Goal: Transaction & Acquisition: Purchase product/service

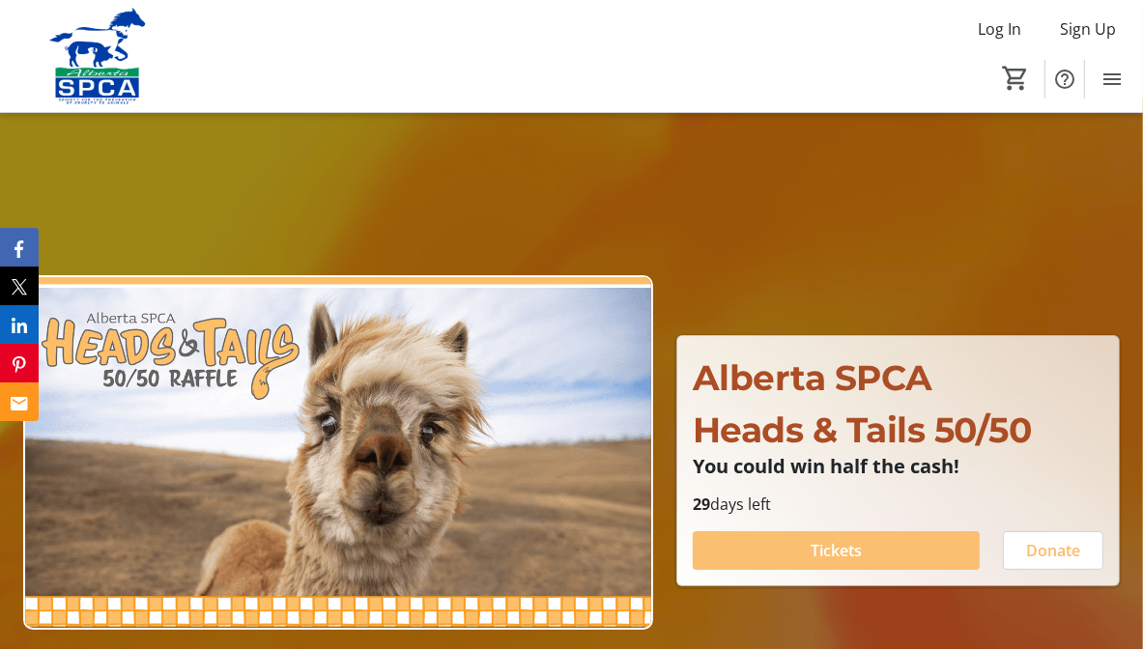
click at [842, 552] on span "Tickets" at bounding box center [835, 550] width 51 height 23
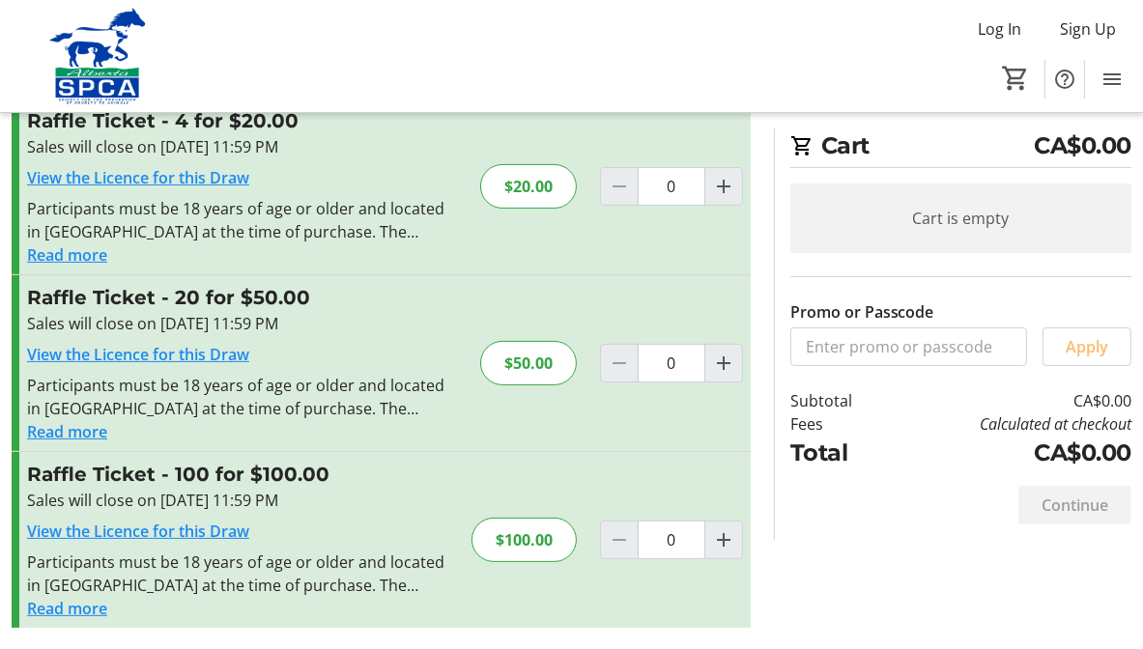
scroll to position [240, 0]
click at [726, 542] on mat-icon "Increment by one" at bounding box center [723, 538] width 23 height 23
type input "1"
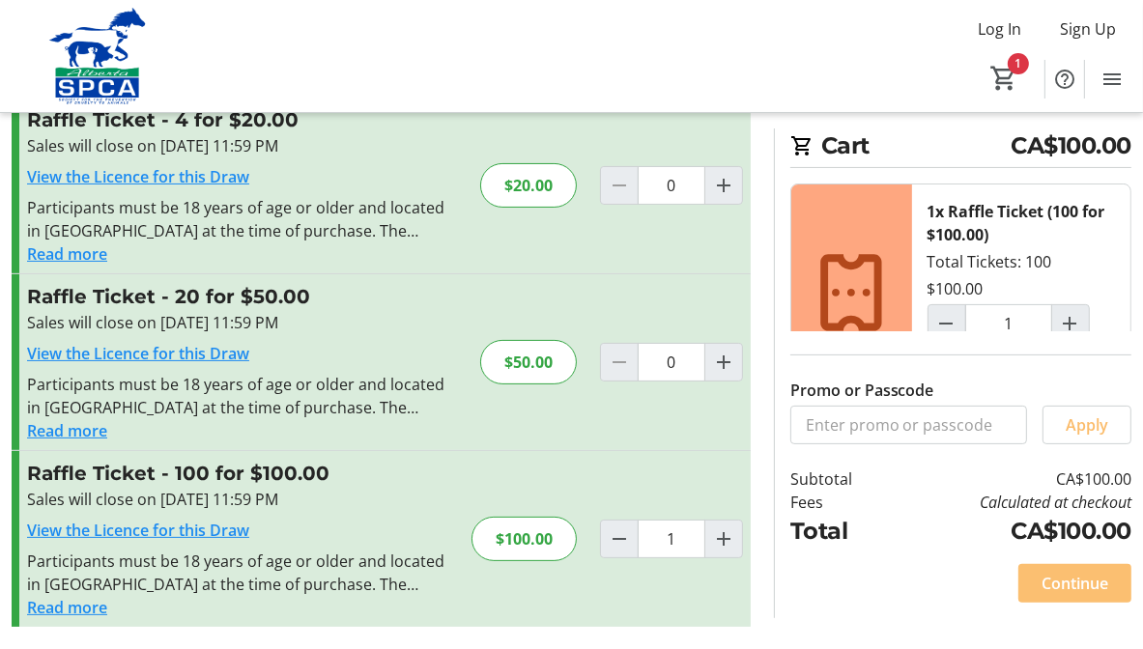
click at [1056, 576] on span "Continue" at bounding box center [1074, 583] width 67 height 23
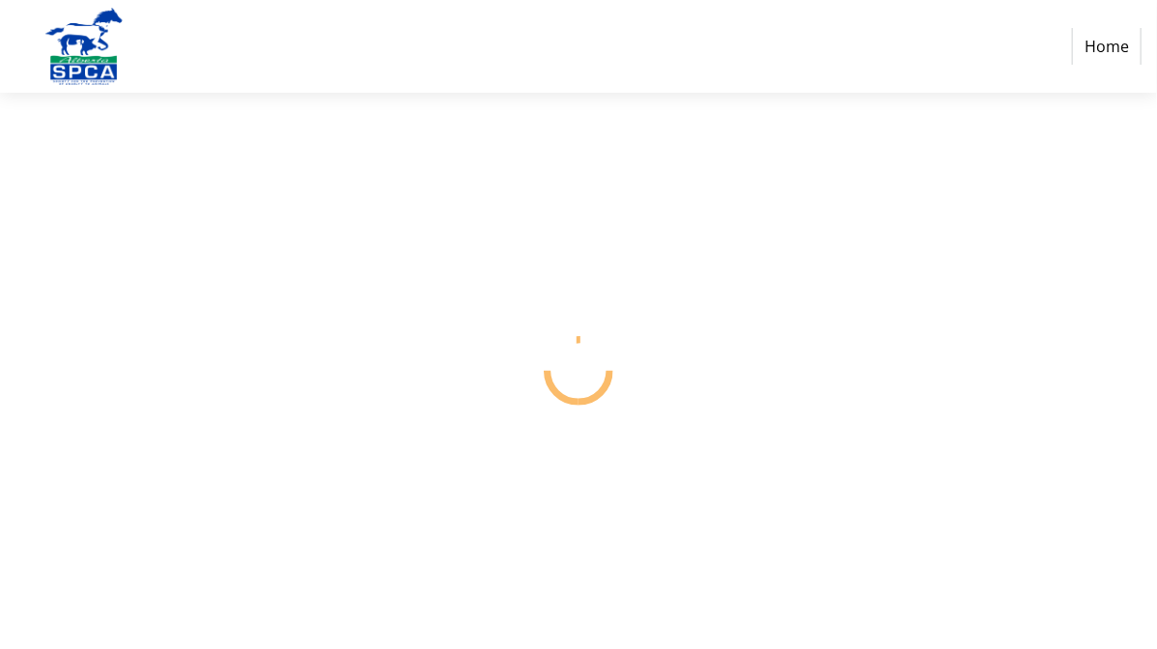
select select "CA"
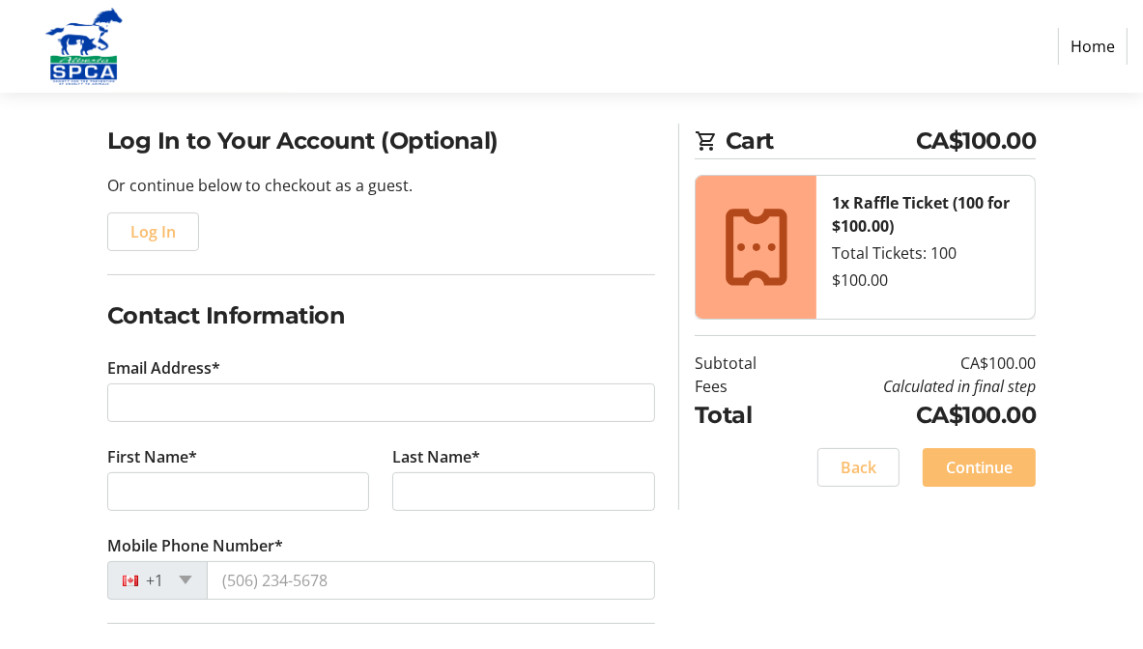
scroll to position [97, 0]
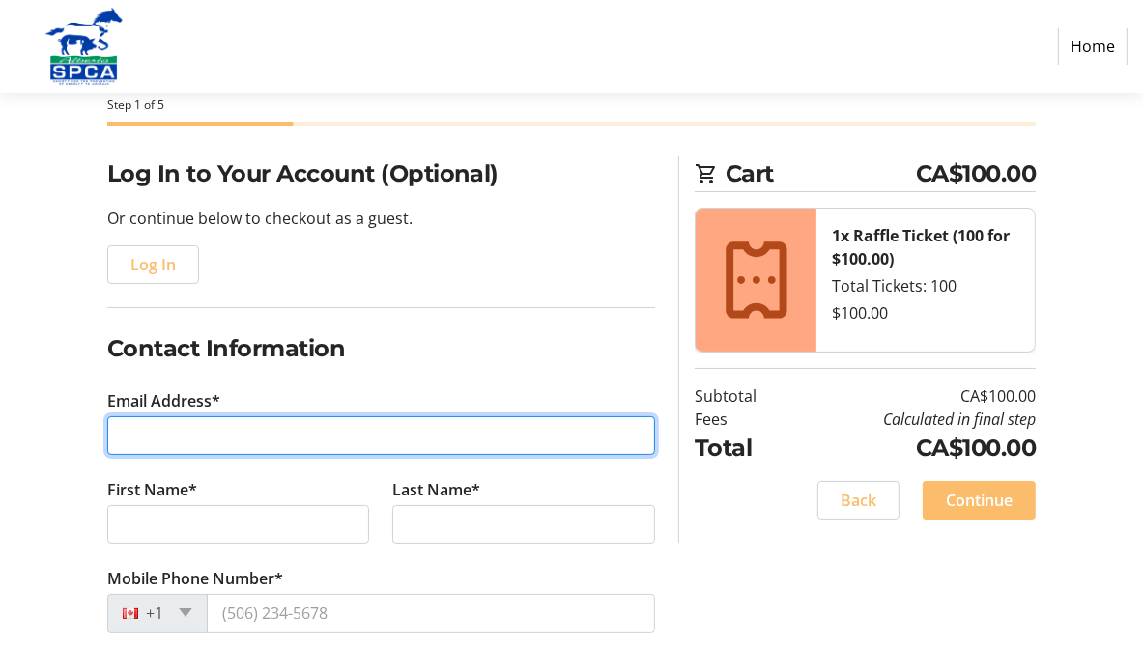
click at [218, 439] on input "Email Address*" at bounding box center [381, 435] width 549 height 39
type input "[PERSON_NAME][EMAIL_ADDRESS][DOMAIN_NAME]"
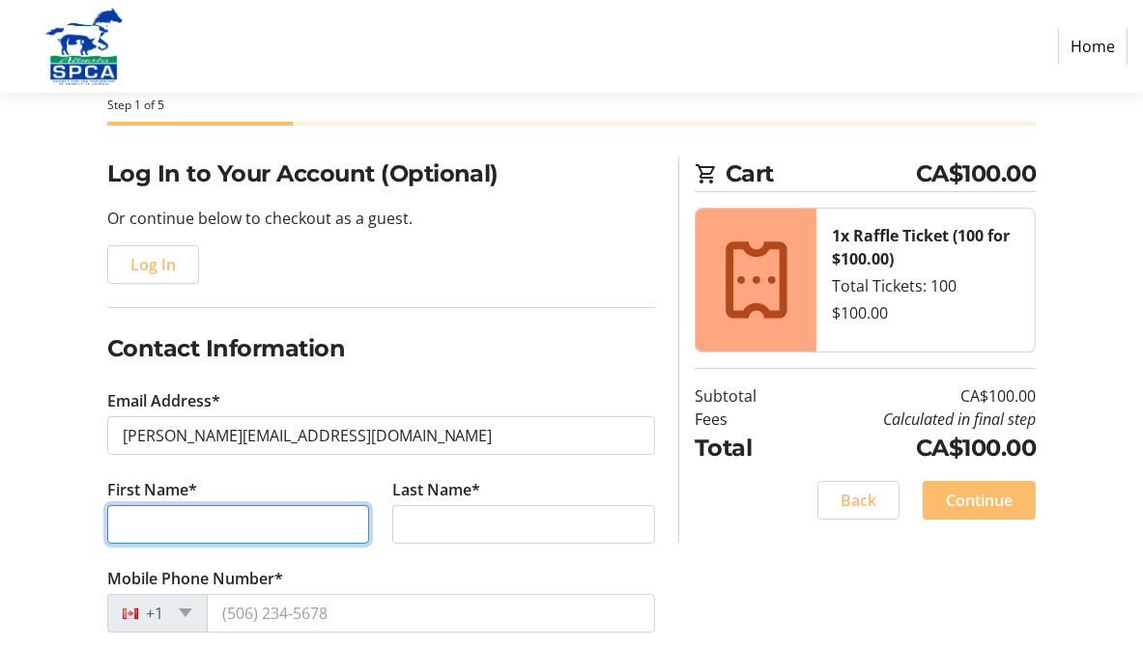
type input "[PERSON_NAME]"
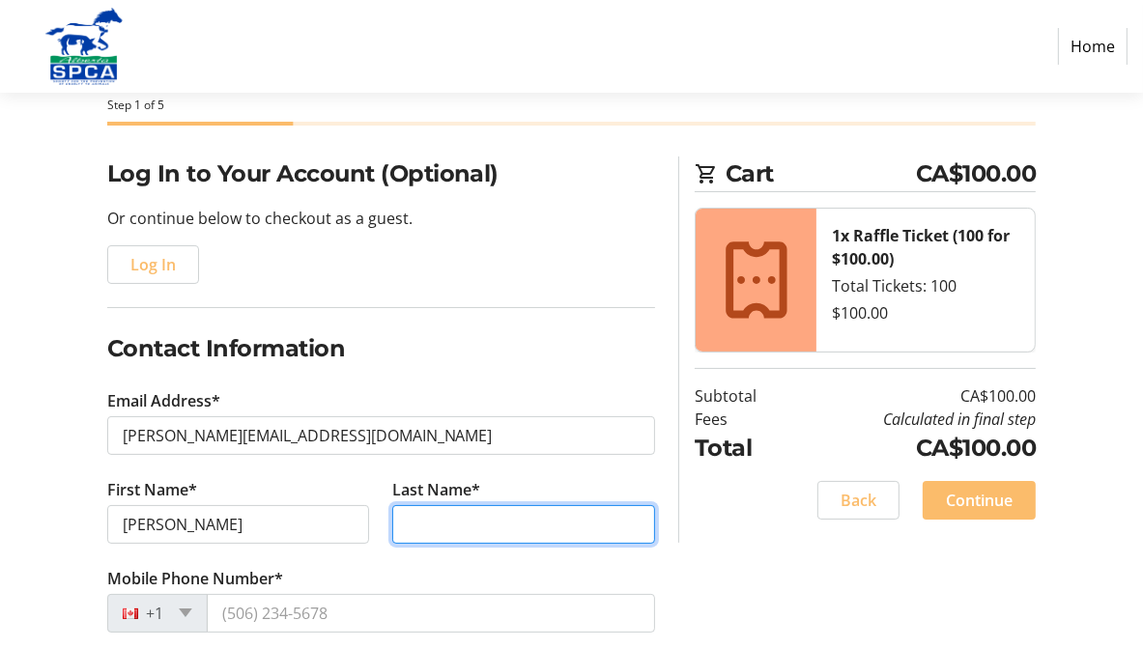
type input "[PERSON_NAME]"
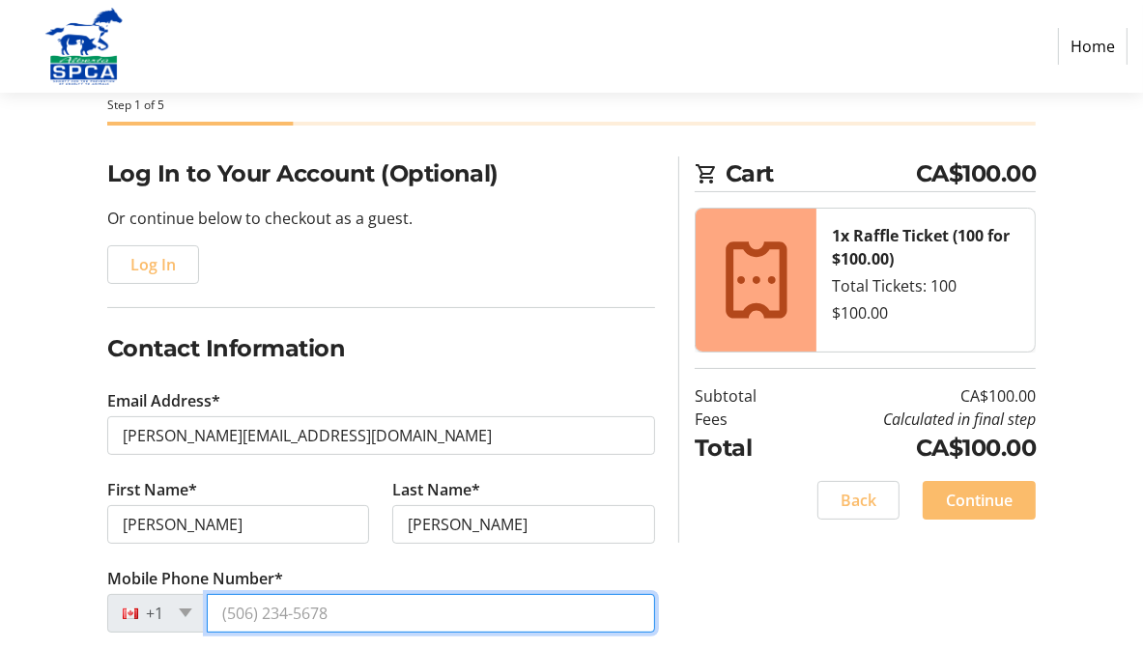
type input "[PHONE_NUMBER]"
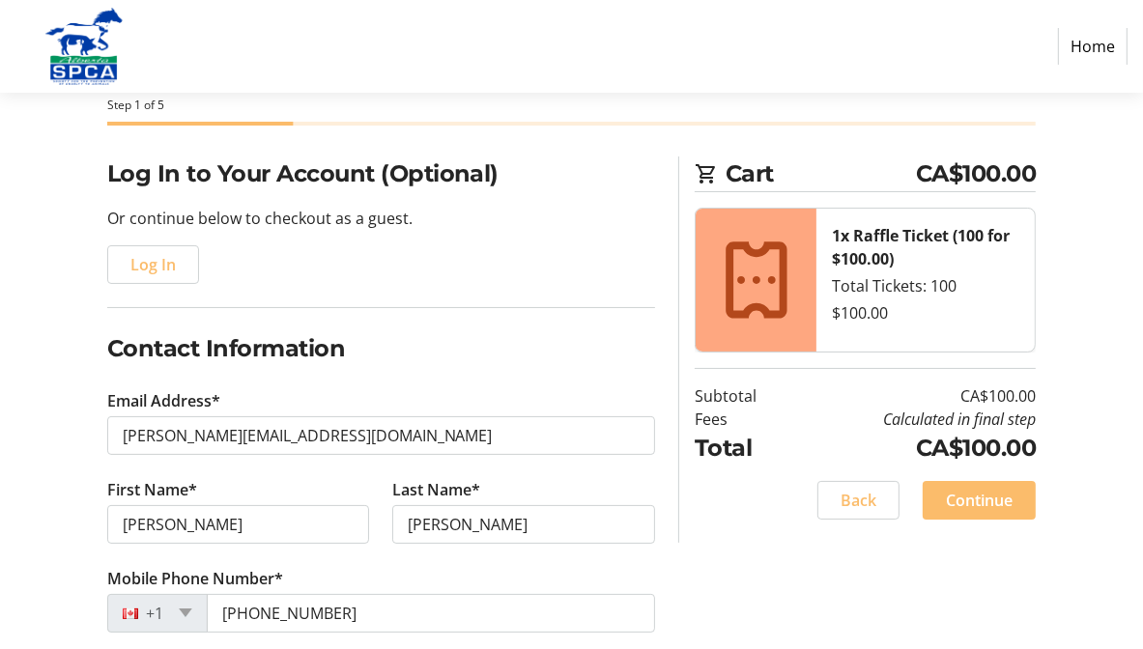
type input "[STREET_ADDRESS][PERSON_NAME]"
type input "Whitecourt"
select select "AB"
type input "T7S 1H4"
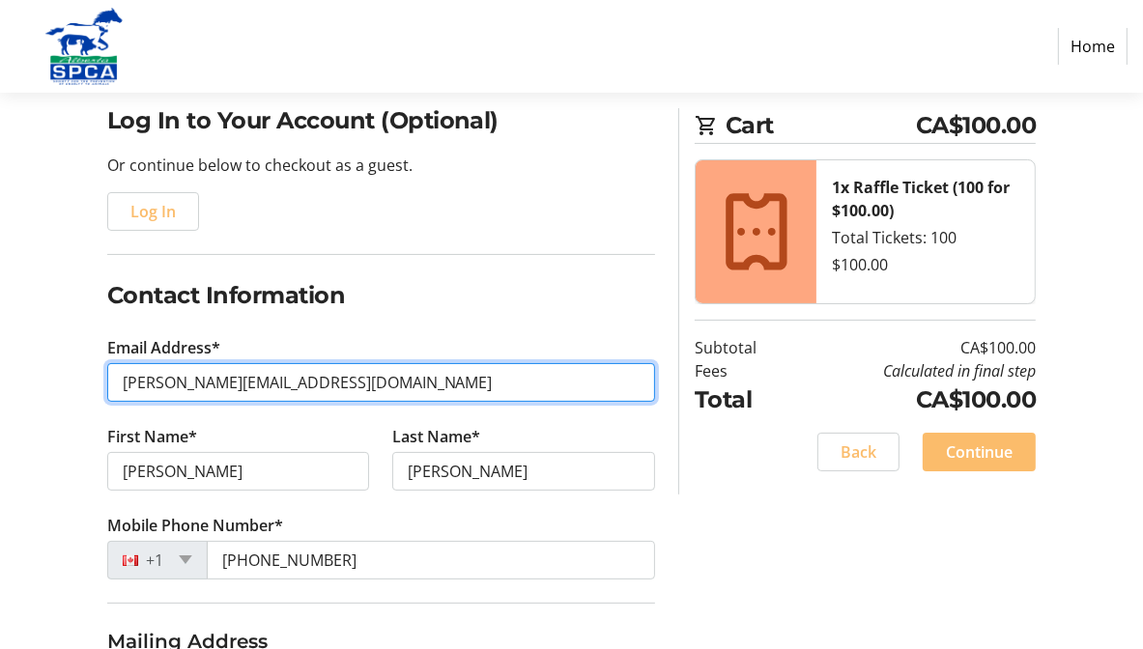
scroll to position [193, 0]
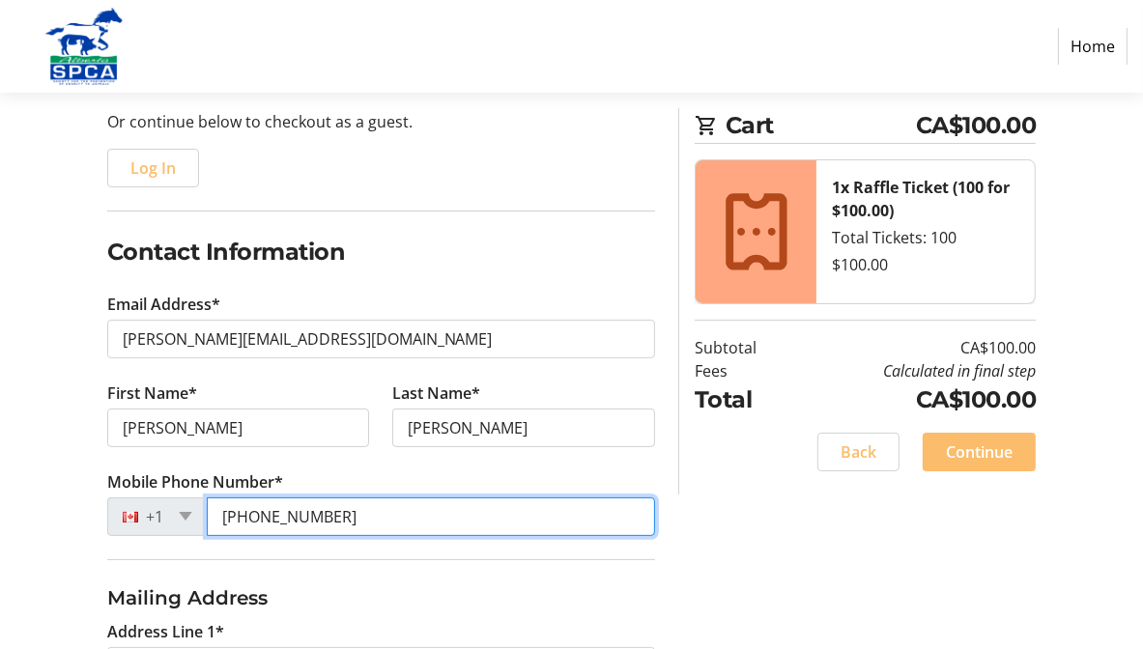
drag, startPoint x: 336, startPoint y: 516, endPoint x: 294, endPoint y: 524, distance: 43.2
click at [294, 524] on input "[PHONE_NUMBER]" at bounding box center [431, 516] width 449 height 39
type input "[PHONE_NUMBER]"
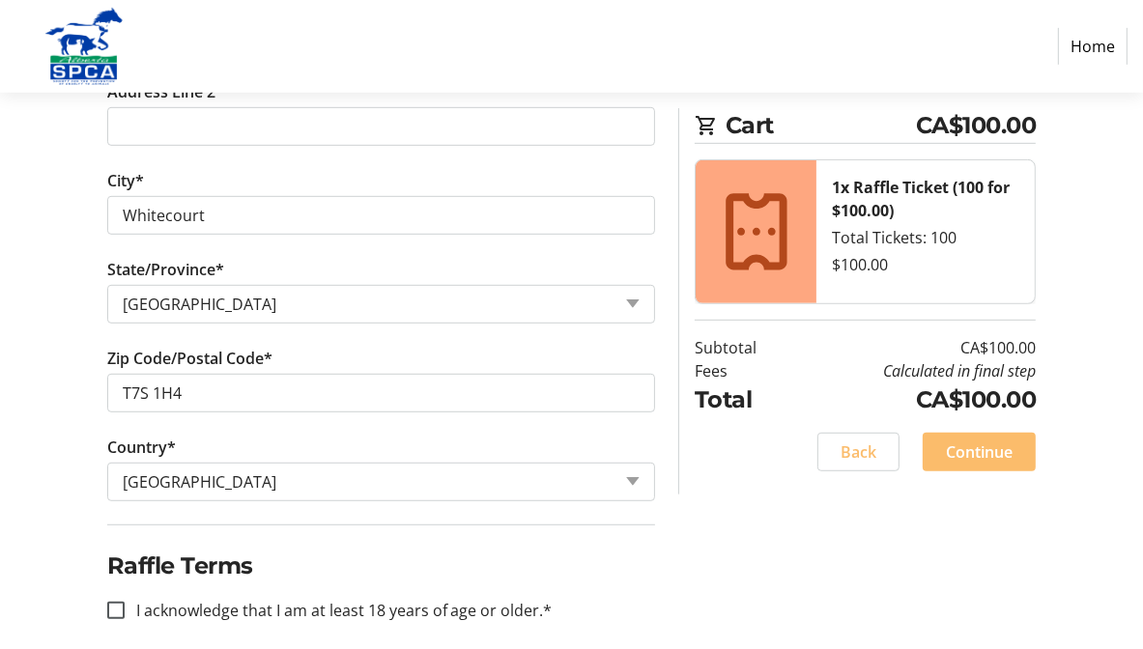
scroll to position [836, 0]
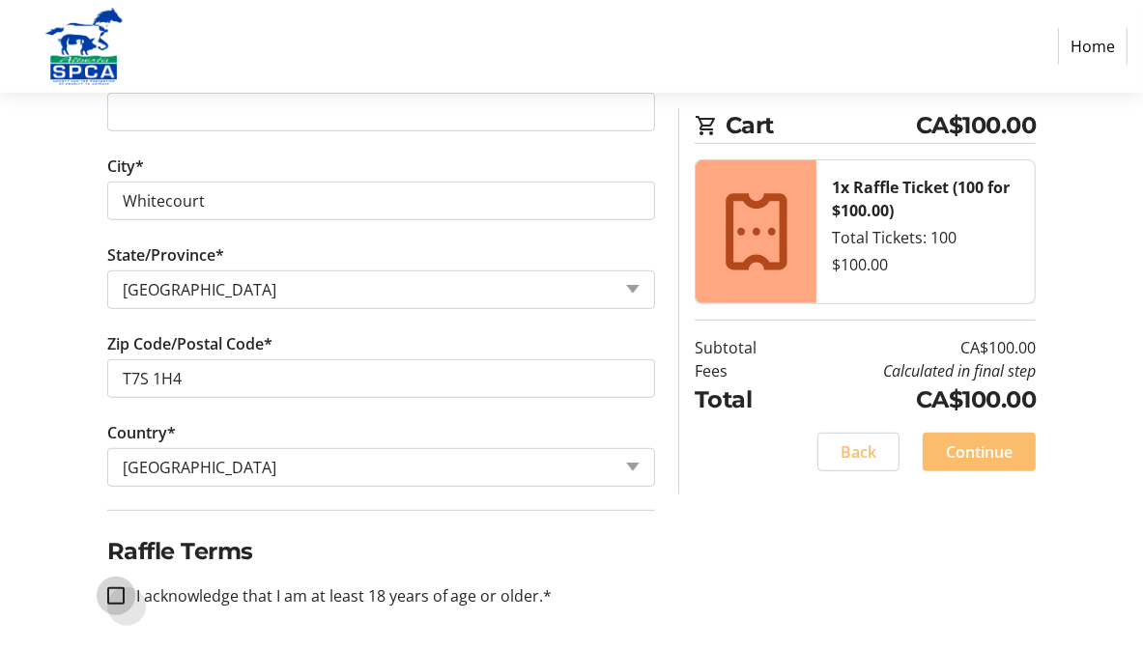
click at [108, 599] on input "I acknowledge that I am at least 18 years of age or older.*" at bounding box center [115, 595] width 17 height 17
checkbox input "true"
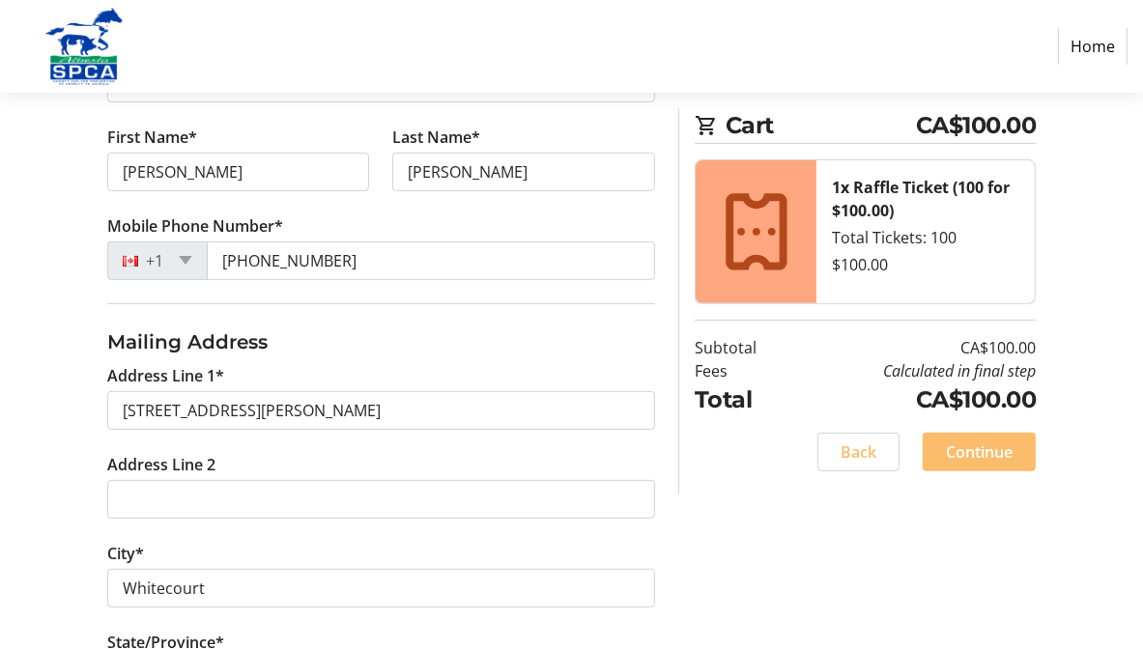
scroll to position [450, 0]
click at [956, 451] on span "Continue" at bounding box center [979, 451] width 67 height 23
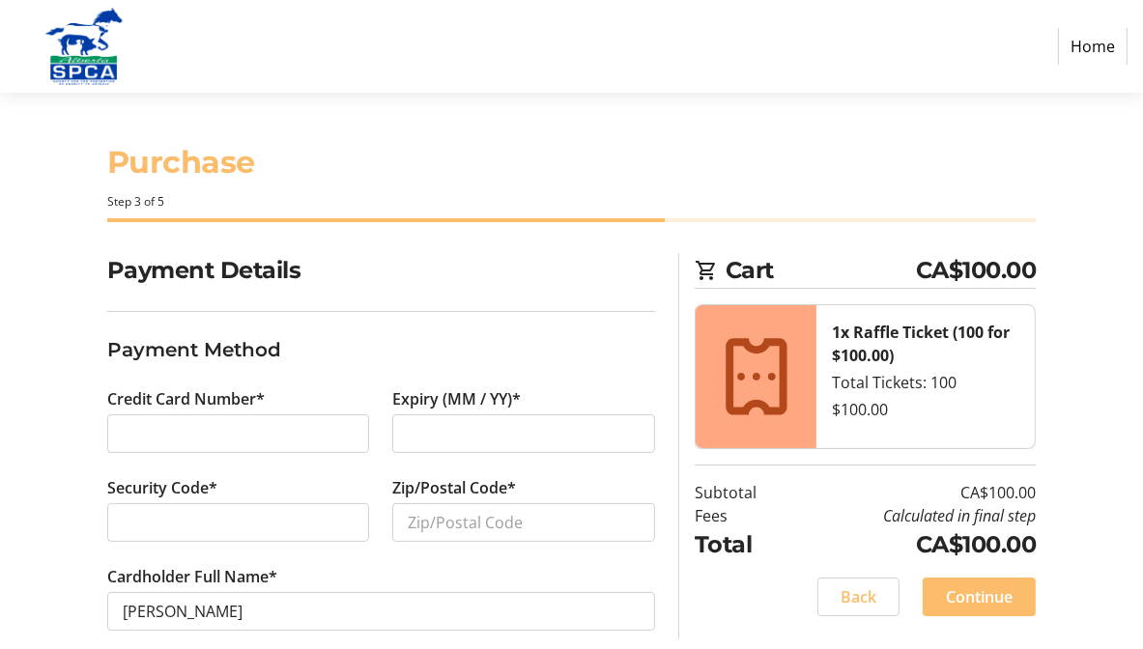
scroll to position [26, 0]
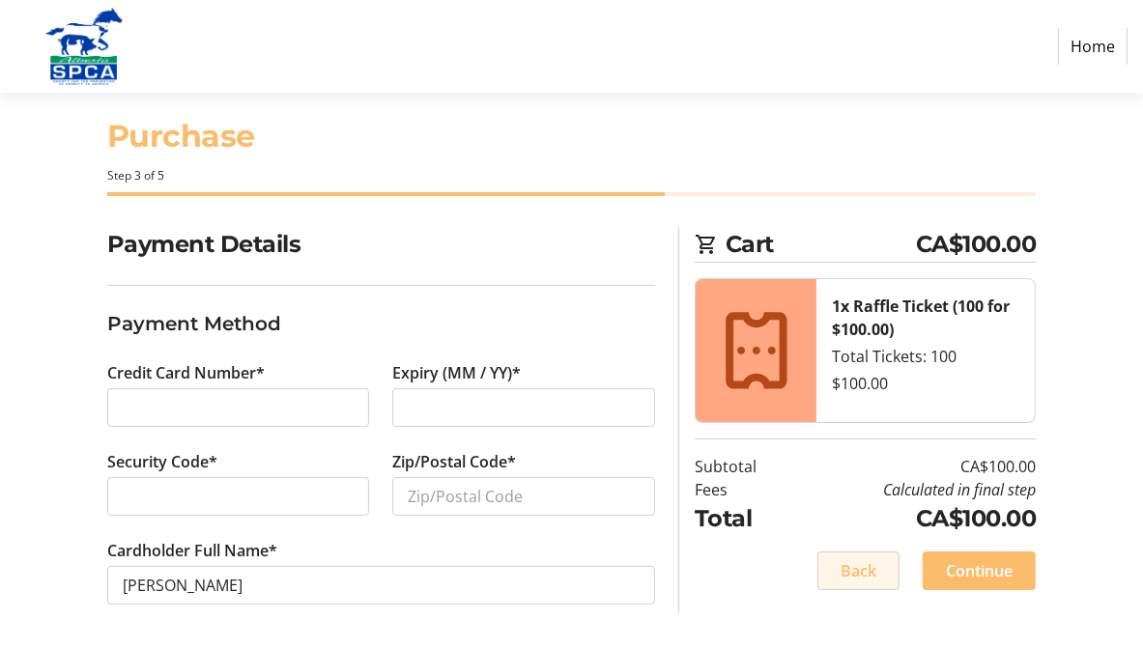
click at [846, 571] on span "Back" at bounding box center [858, 570] width 36 height 23
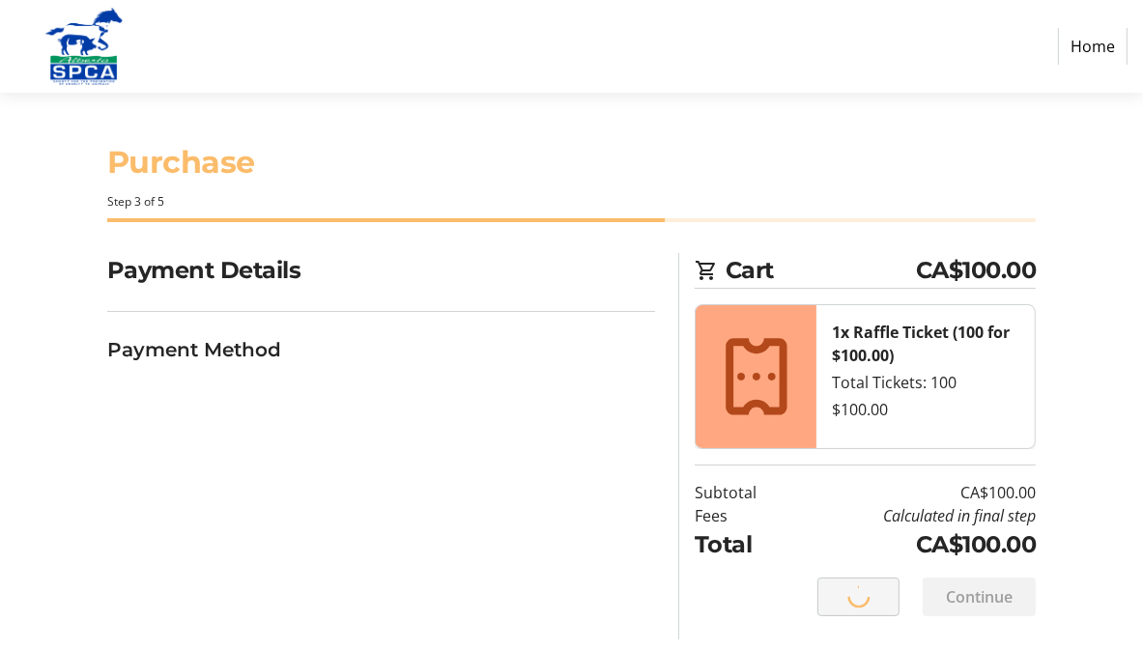
select select "AB"
select select "CA"
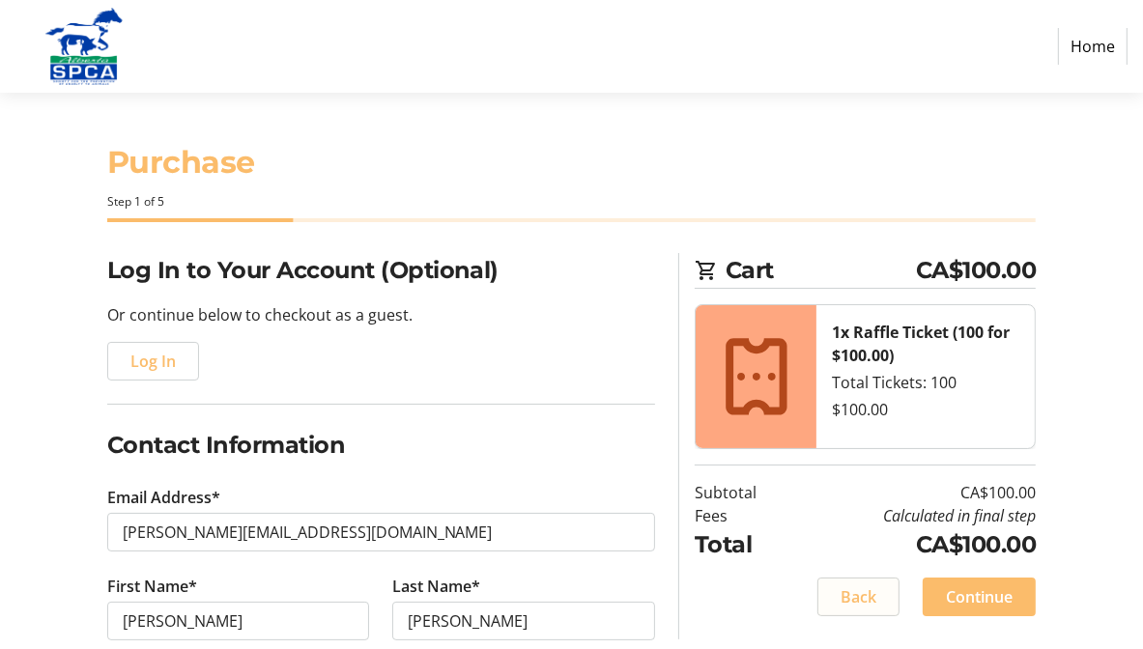
click at [849, 593] on span "Back" at bounding box center [858, 596] width 36 height 23
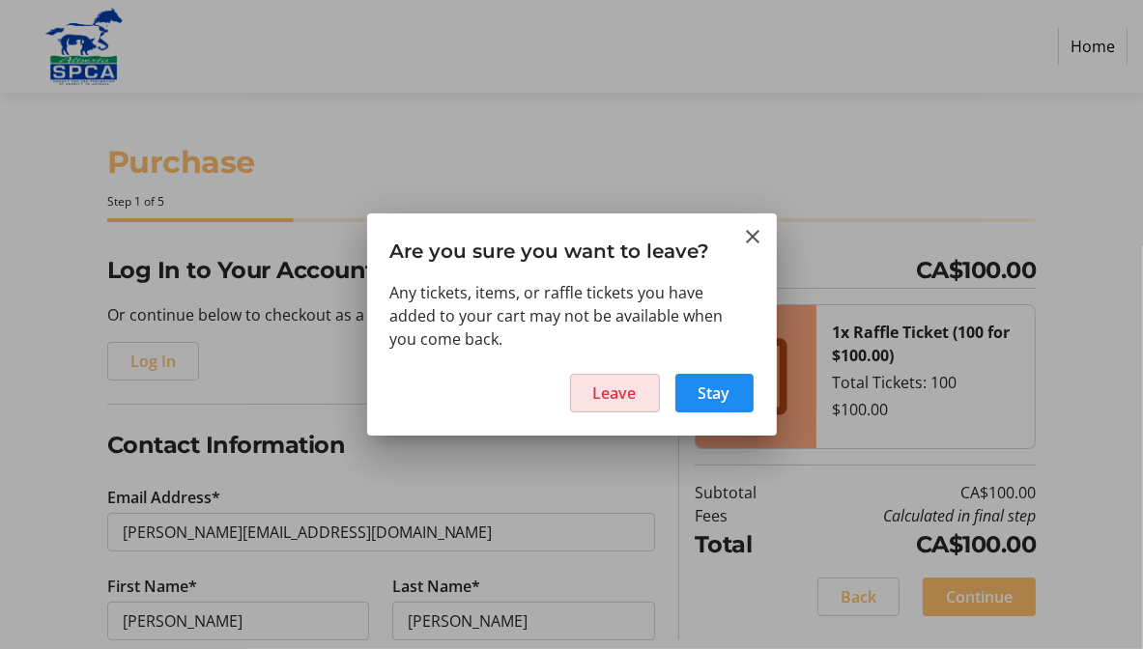
click at [618, 390] on span "Leave" at bounding box center [614, 393] width 43 height 23
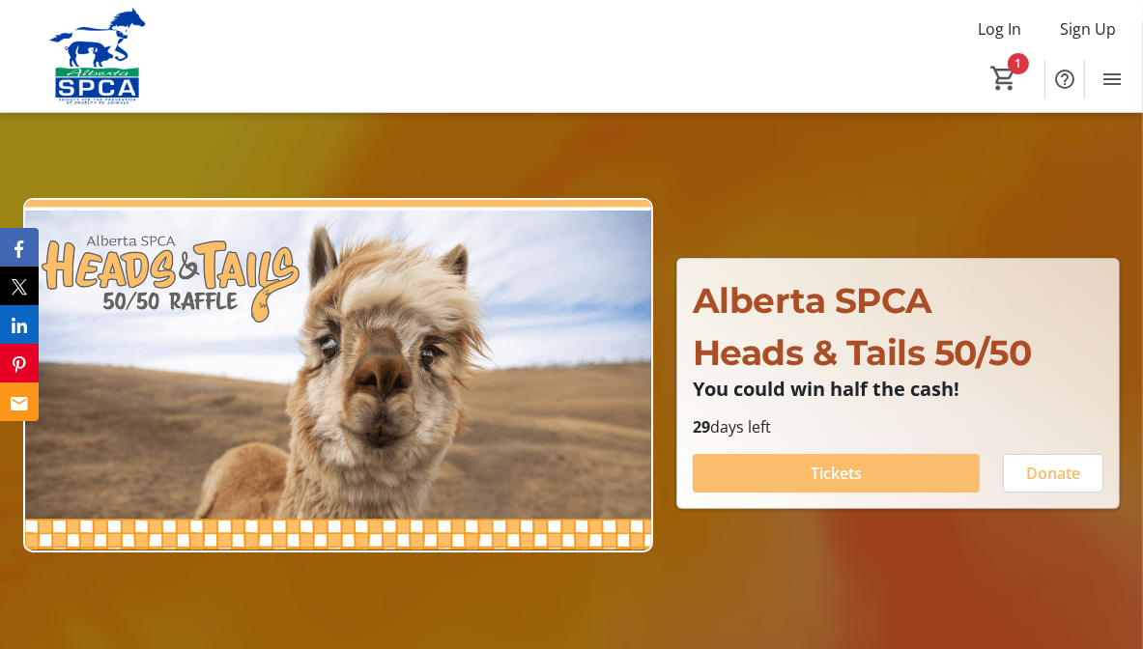
scroll to position [193, 0]
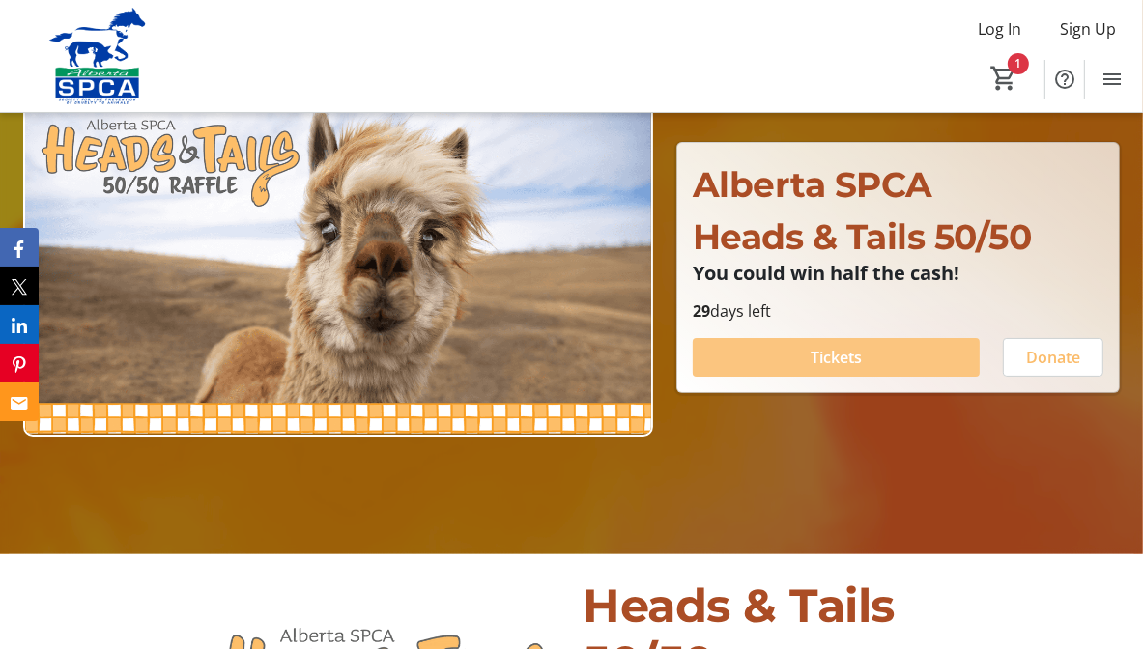
click at [871, 354] on span at bounding box center [836, 357] width 287 height 46
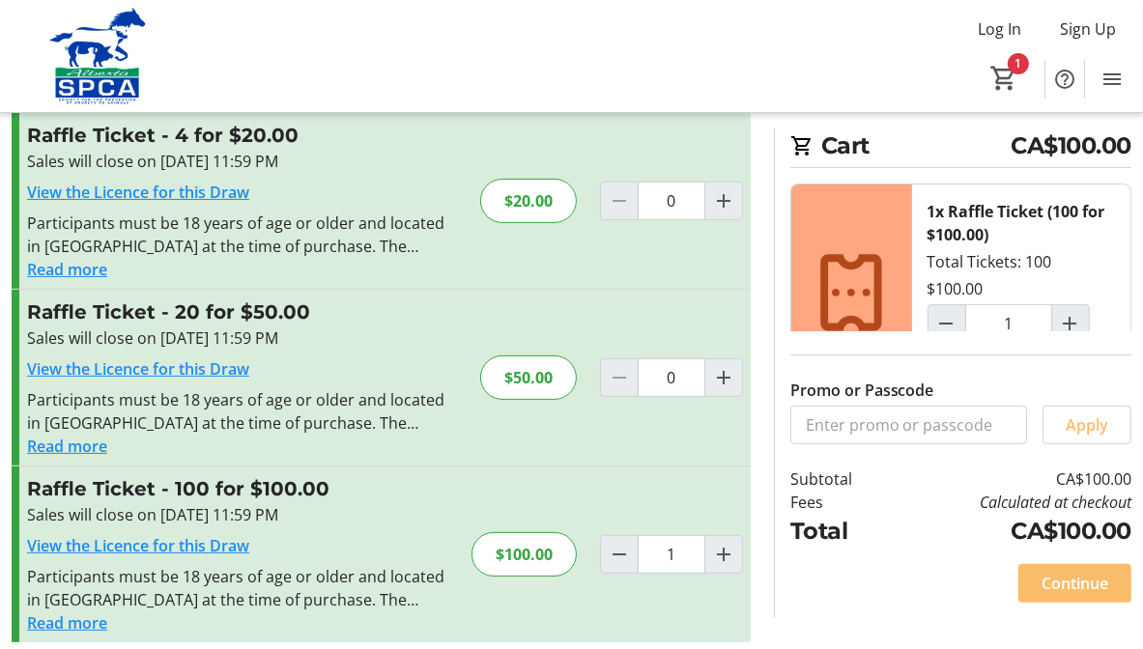
scroll to position [240, 0]
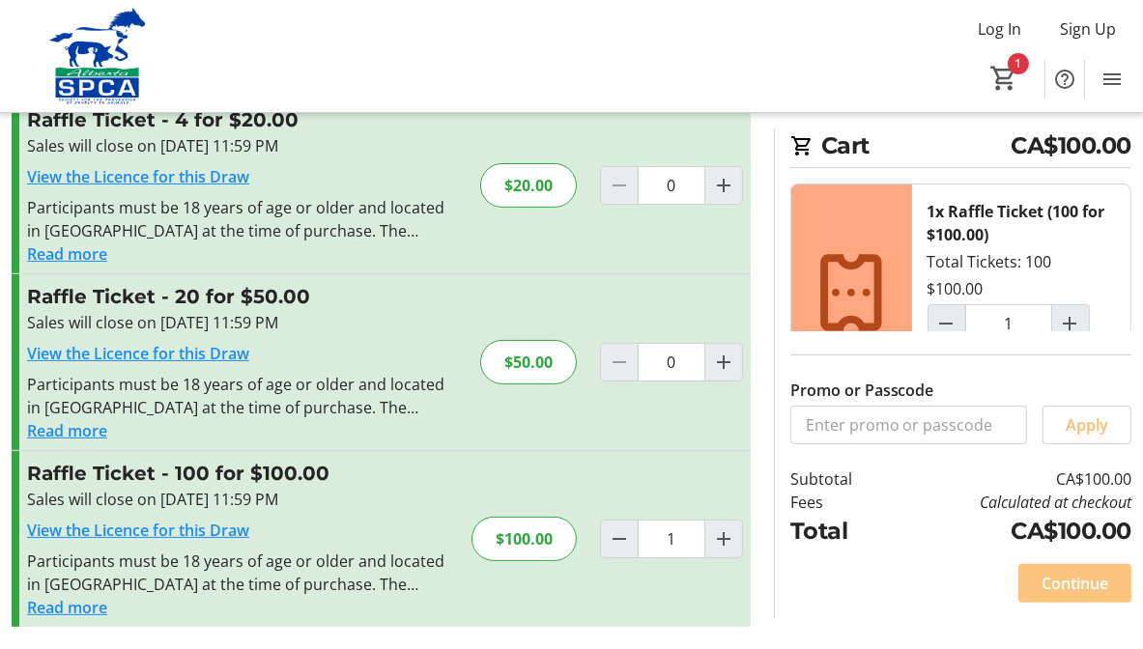
click at [1072, 579] on span "Continue" at bounding box center [1074, 583] width 67 height 23
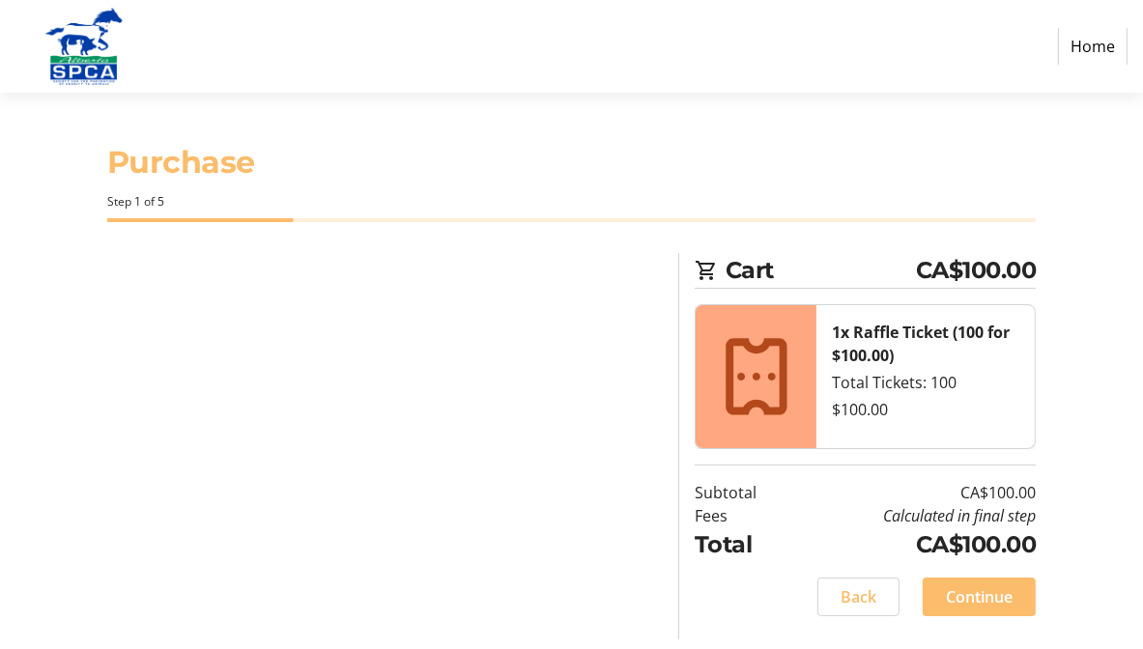
select select "CA"
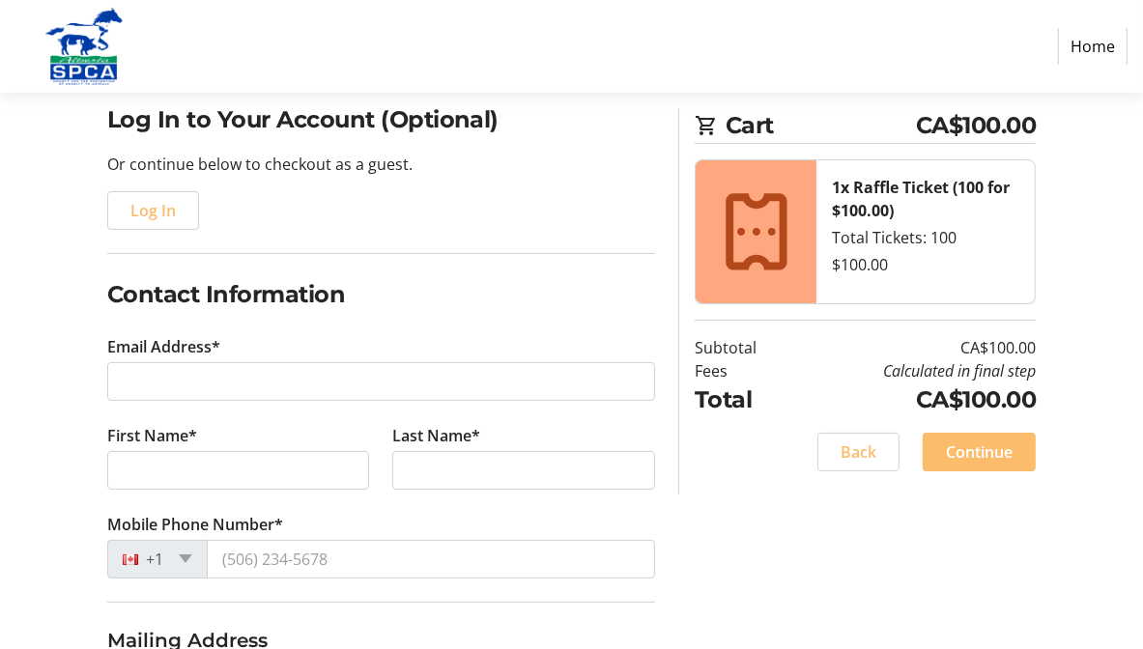
scroll to position [193, 0]
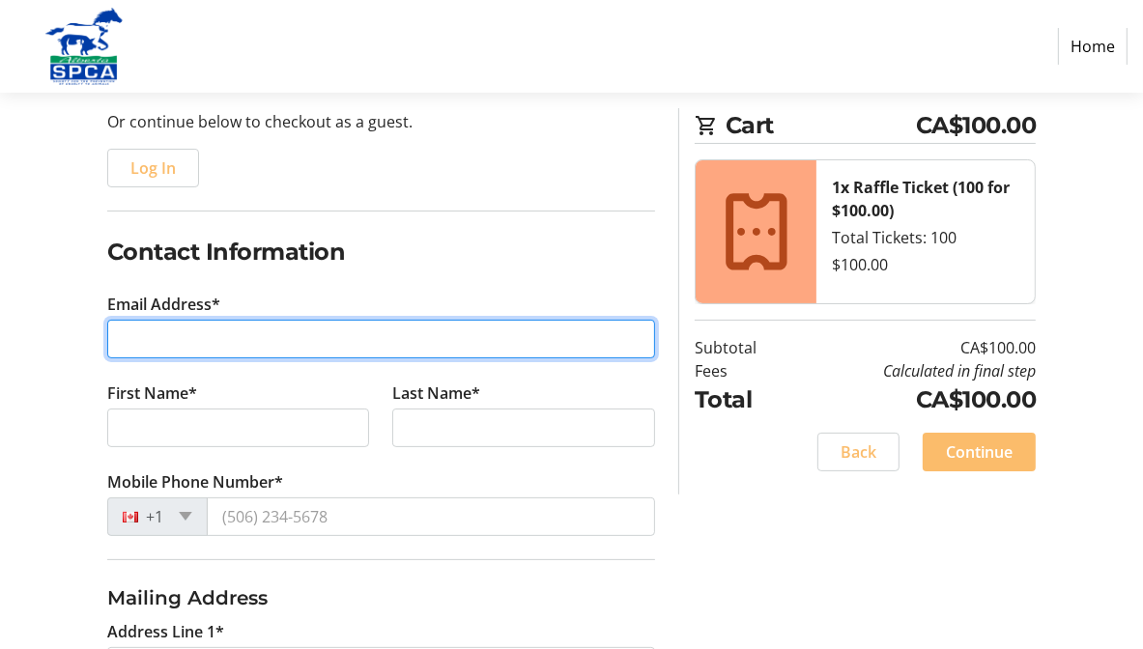
click at [131, 345] on input "Email Address*" at bounding box center [381, 339] width 549 height 39
type input "[PERSON_NAME][EMAIL_ADDRESS][DOMAIN_NAME]"
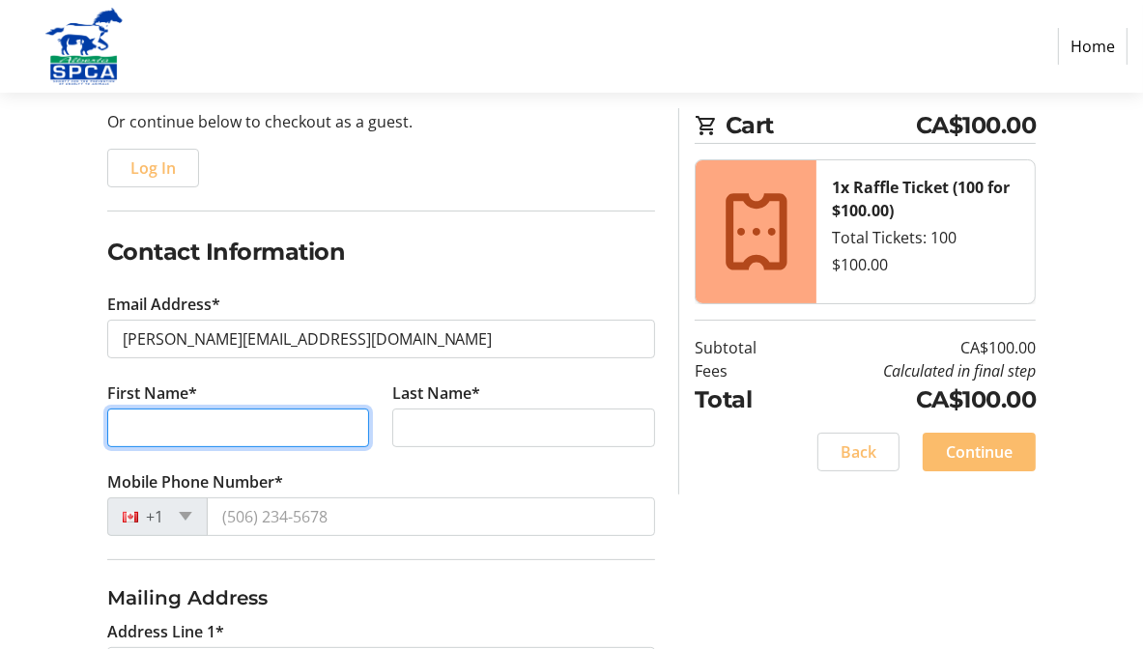
type input "[PERSON_NAME]"
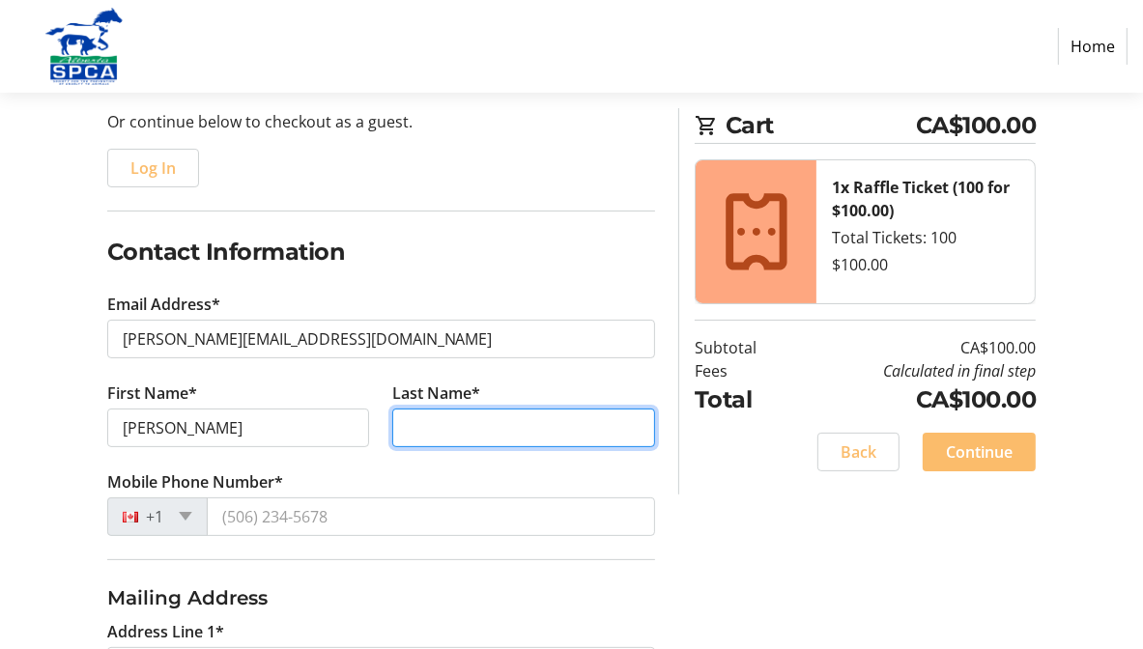
type input "[PERSON_NAME]"
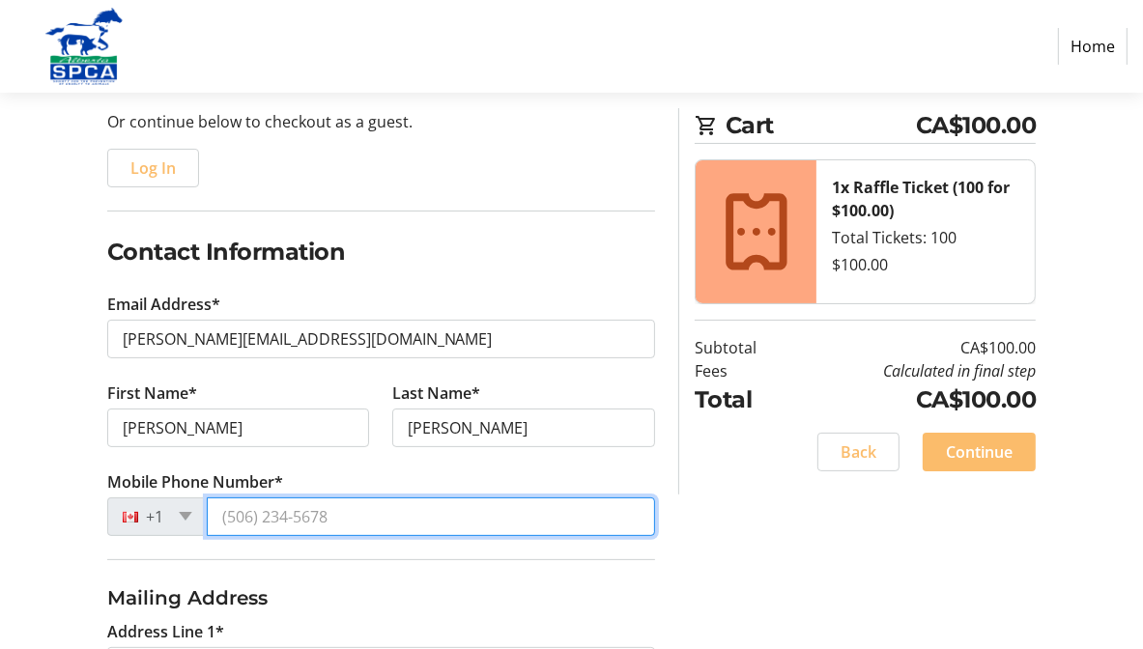
type input "[PHONE_NUMBER]"
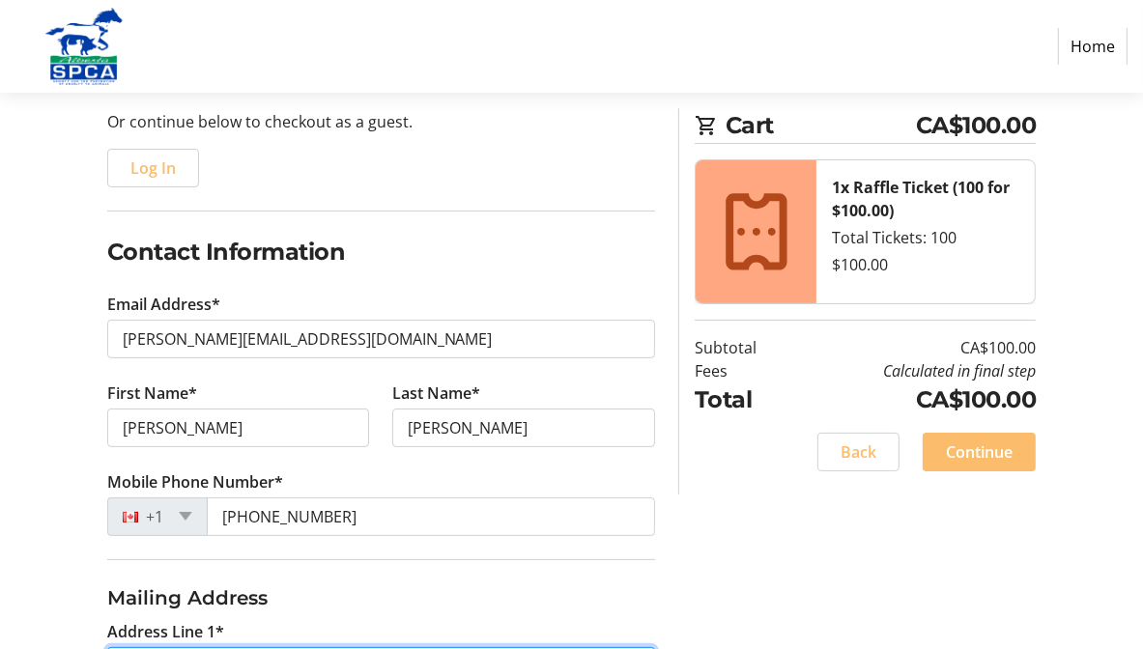
type input "[STREET_ADDRESS][PERSON_NAME]"
type input "Whitecourt"
select select "AB"
type input "T7S 1H4"
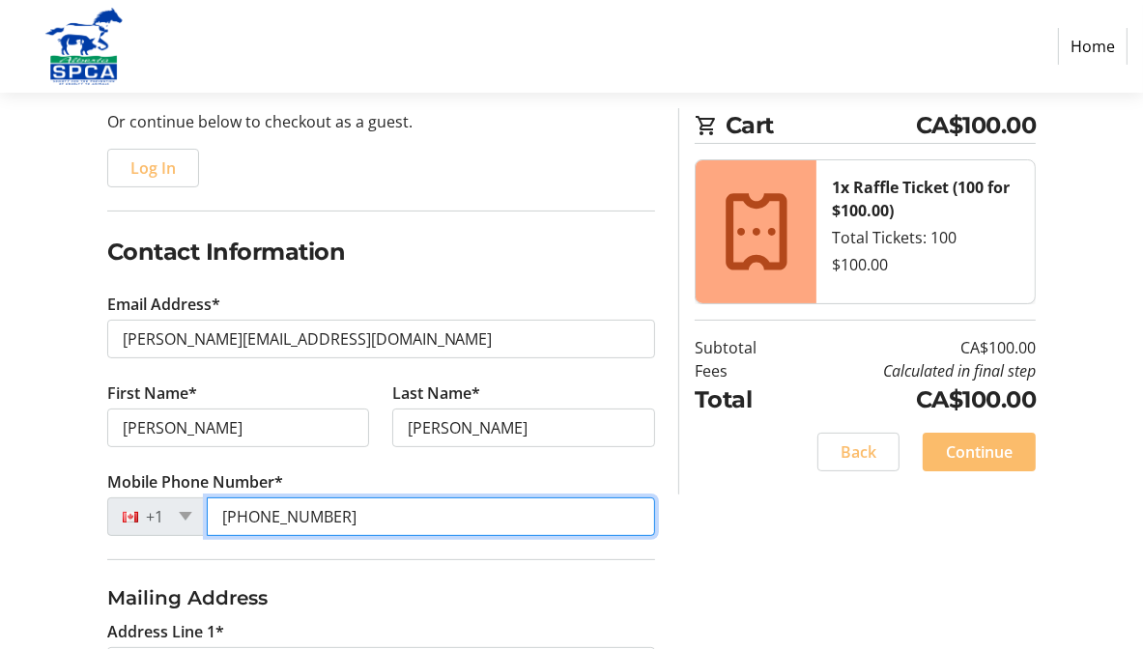
click at [309, 512] on input "[PHONE_NUMBER]" at bounding box center [431, 516] width 449 height 39
type input "[PHONE_NUMBER]"
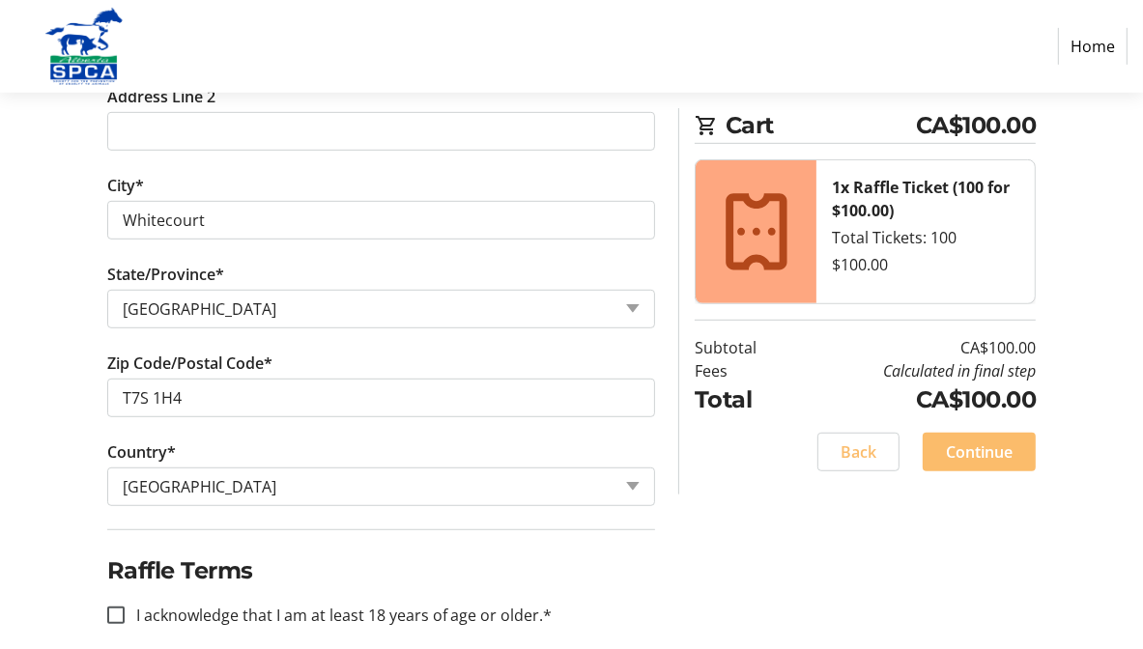
scroll to position [836, 0]
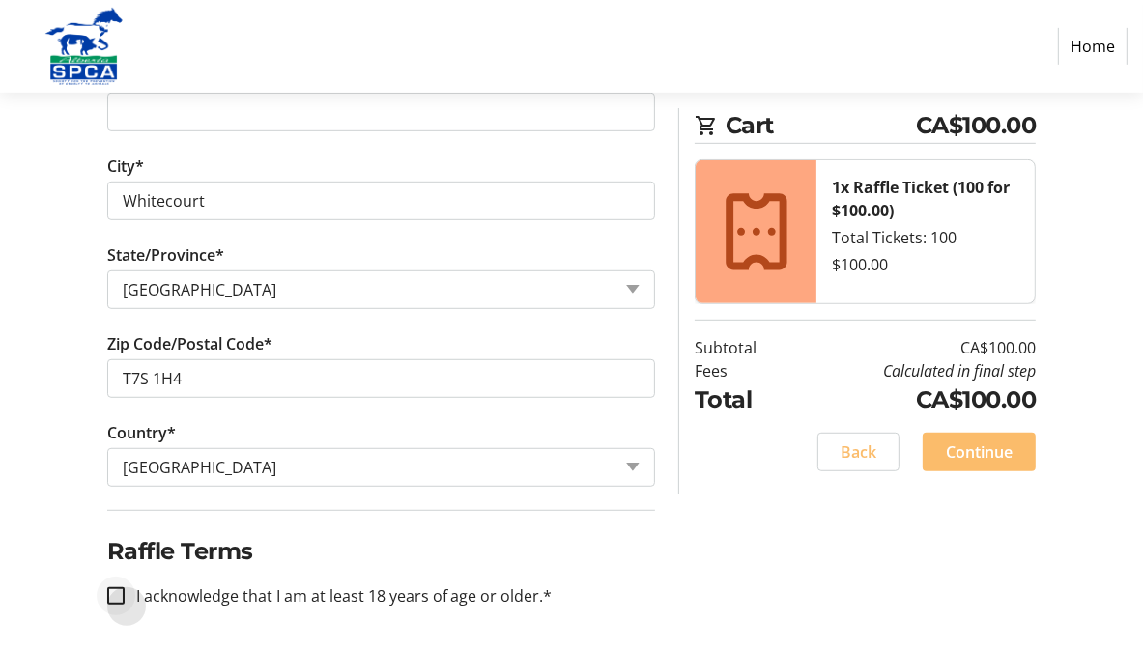
click at [124, 590] on div at bounding box center [116, 596] width 46 height 46
checkbox input "true"
click at [968, 457] on span "Continue" at bounding box center [979, 451] width 67 height 23
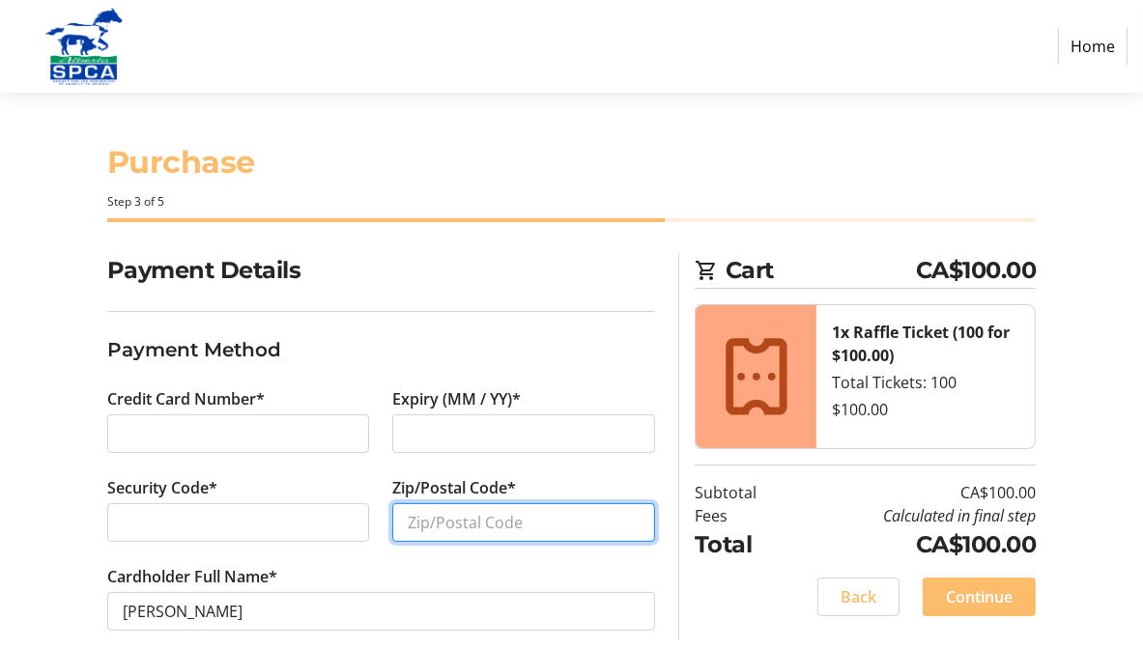
click at [452, 522] on input "Zip/Postal Code*" at bounding box center [523, 522] width 263 height 39
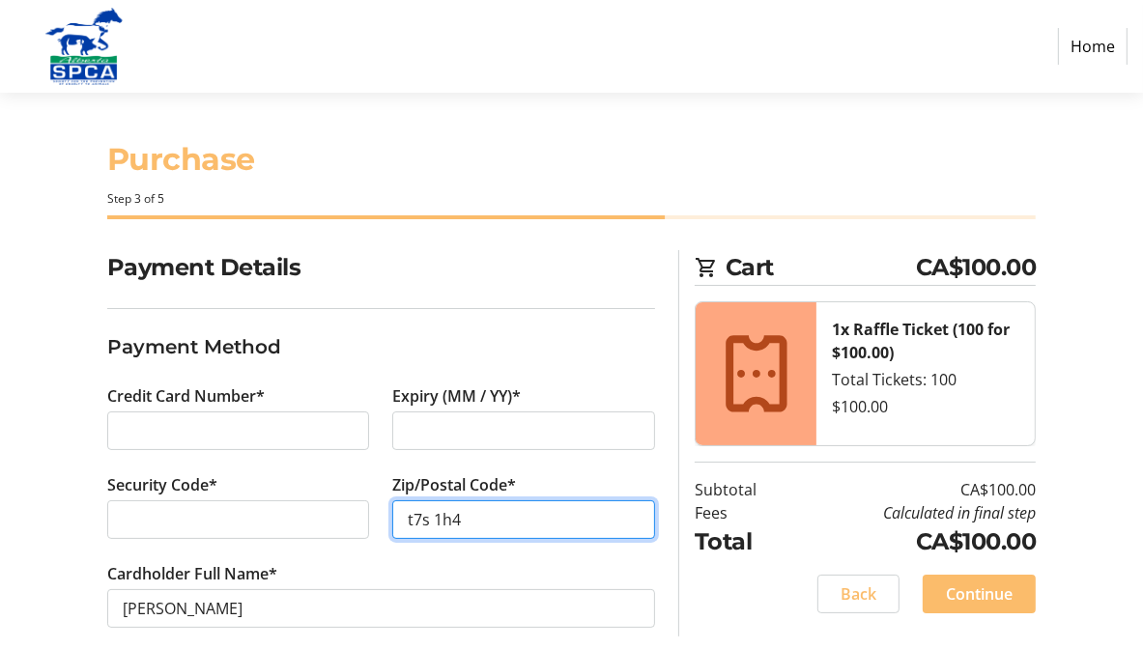
scroll to position [26, 0]
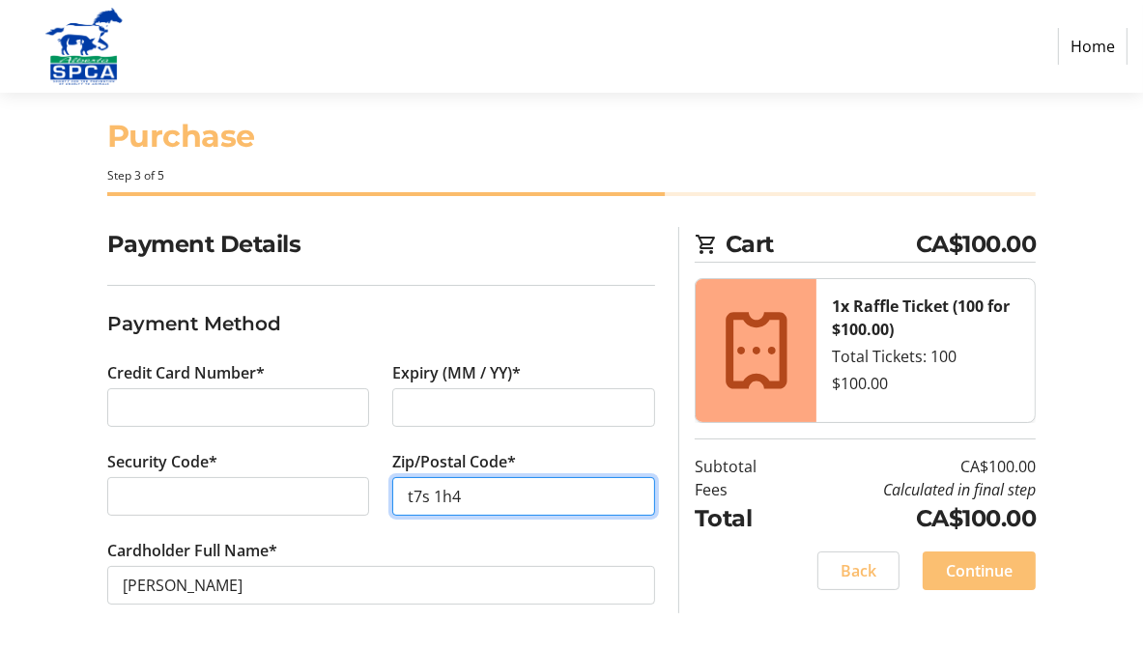
type input "t7s 1h4"
click at [955, 565] on span "Continue" at bounding box center [979, 570] width 67 height 23
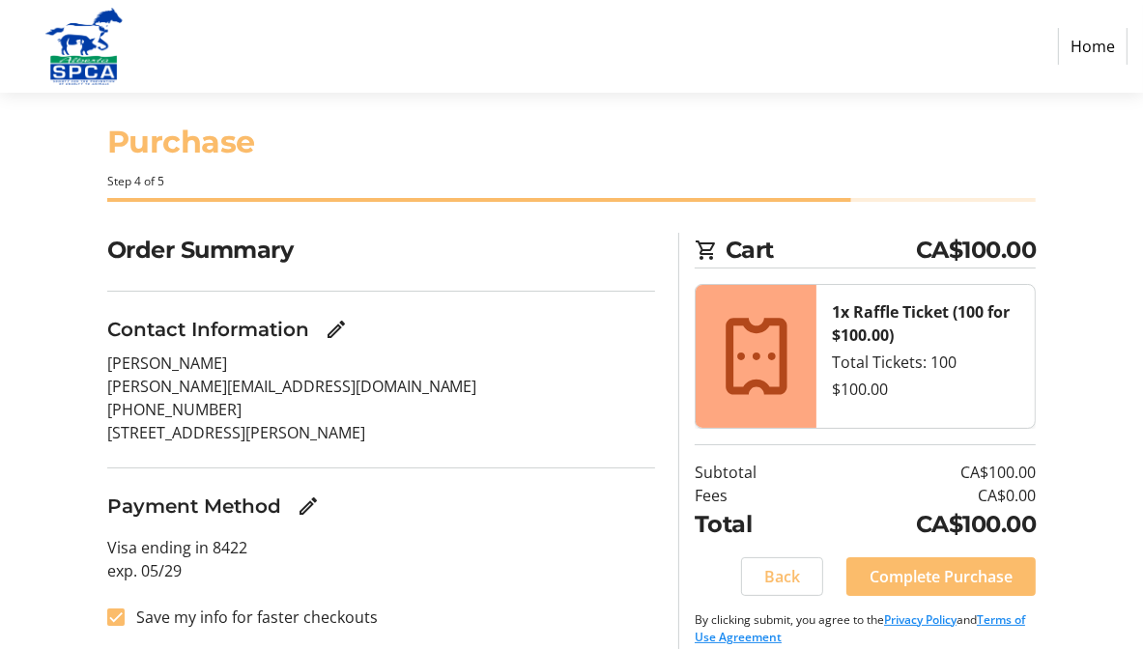
scroll to position [39, 0]
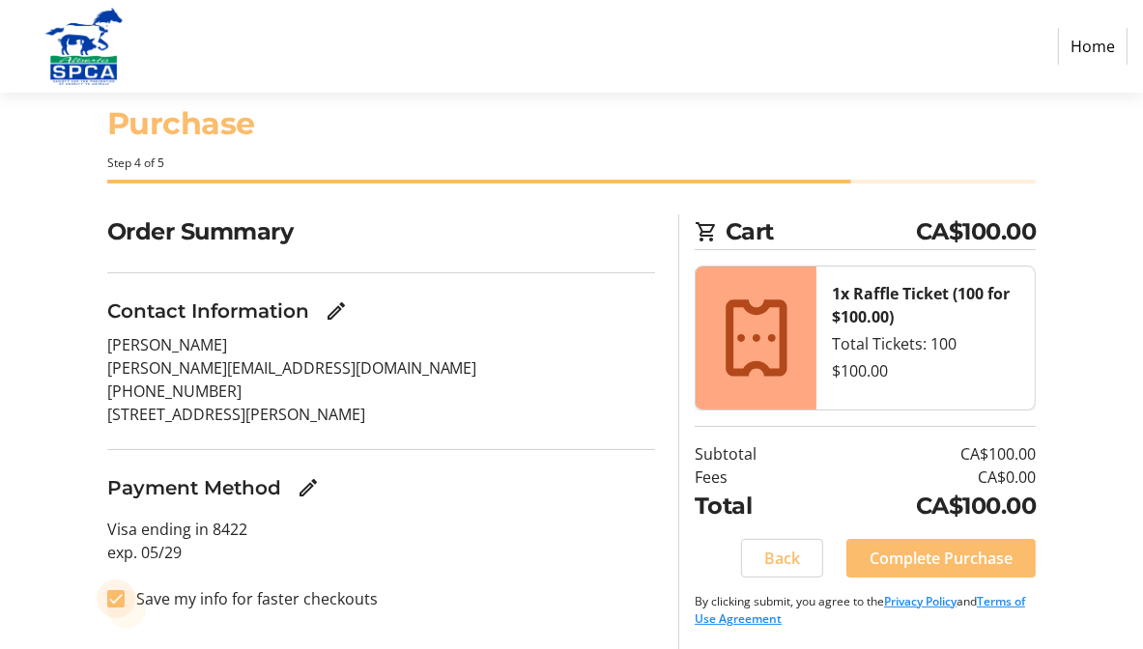
click at [117, 601] on input "Save my info for faster checkouts" at bounding box center [115, 598] width 17 height 17
checkbox input "false"
click at [932, 556] on span "Complete Purchase" at bounding box center [940, 558] width 143 height 23
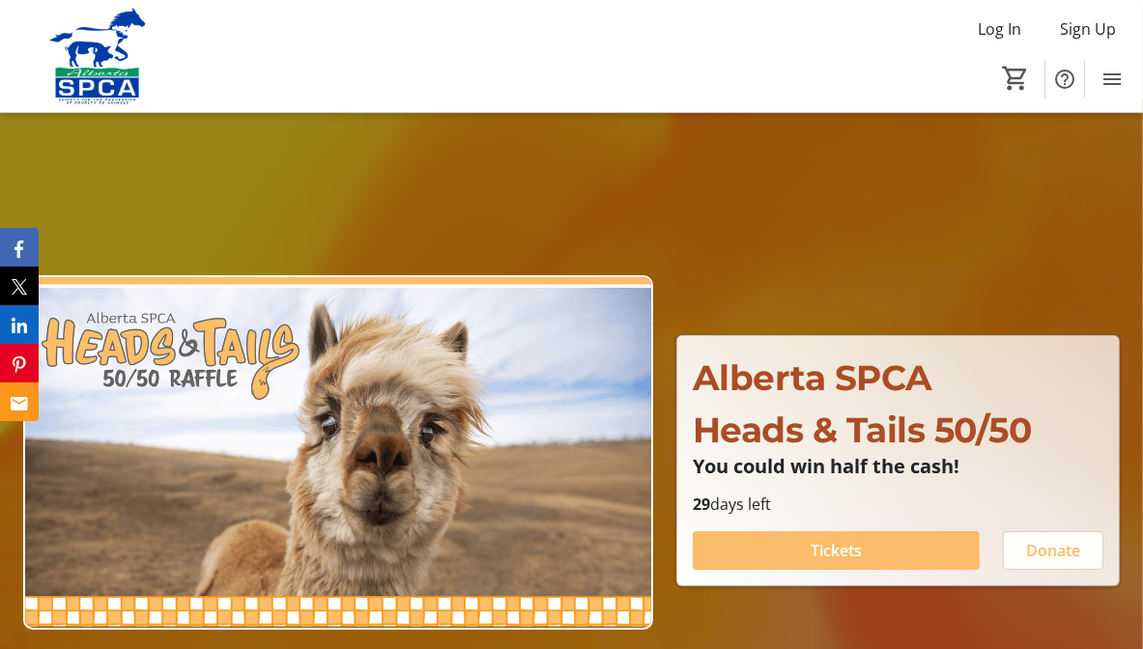
click at [1063, 551] on span "Donate" at bounding box center [1053, 550] width 54 height 23
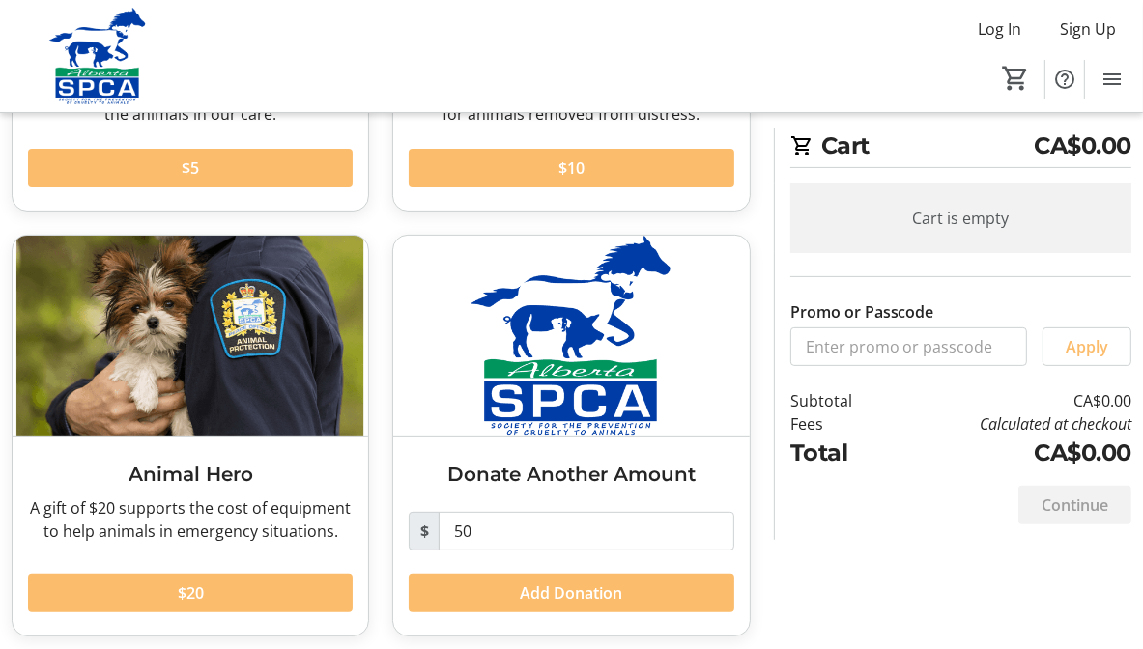
scroll to position [410, 0]
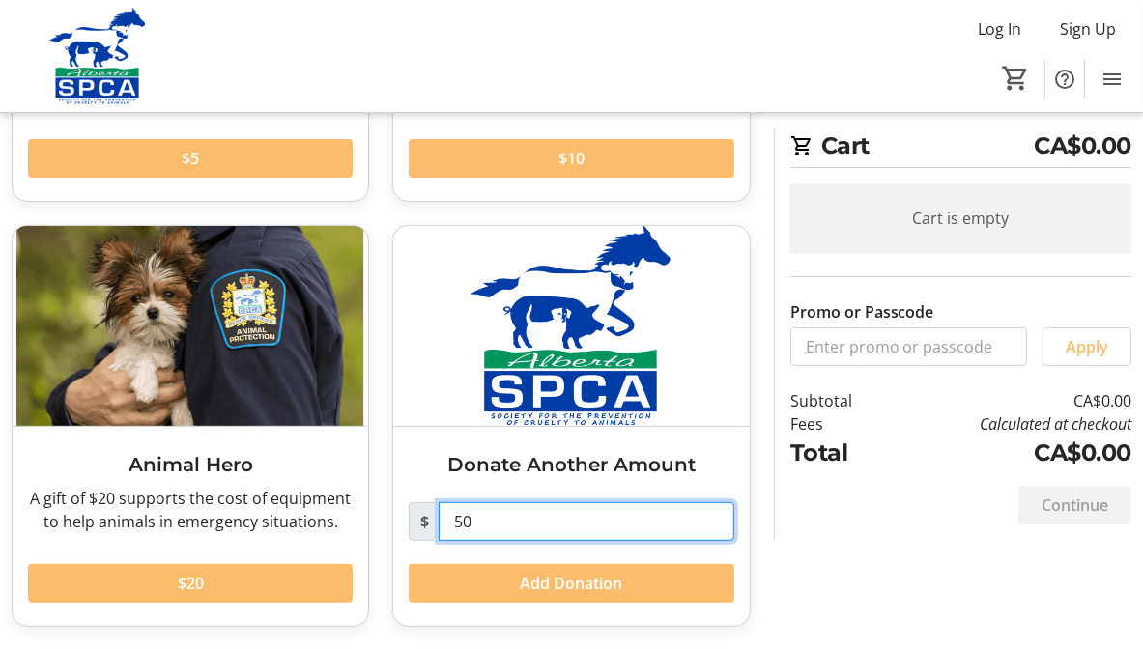
click at [477, 519] on input "50" at bounding box center [586, 521] width 295 height 39
drag, startPoint x: 479, startPoint y: 523, endPoint x: 410, endPoint y: 524, distance: 69.6
click at [410, 524] on div "$ 50" at bounding box center [571, 521] width 325 height 39
type input "250"
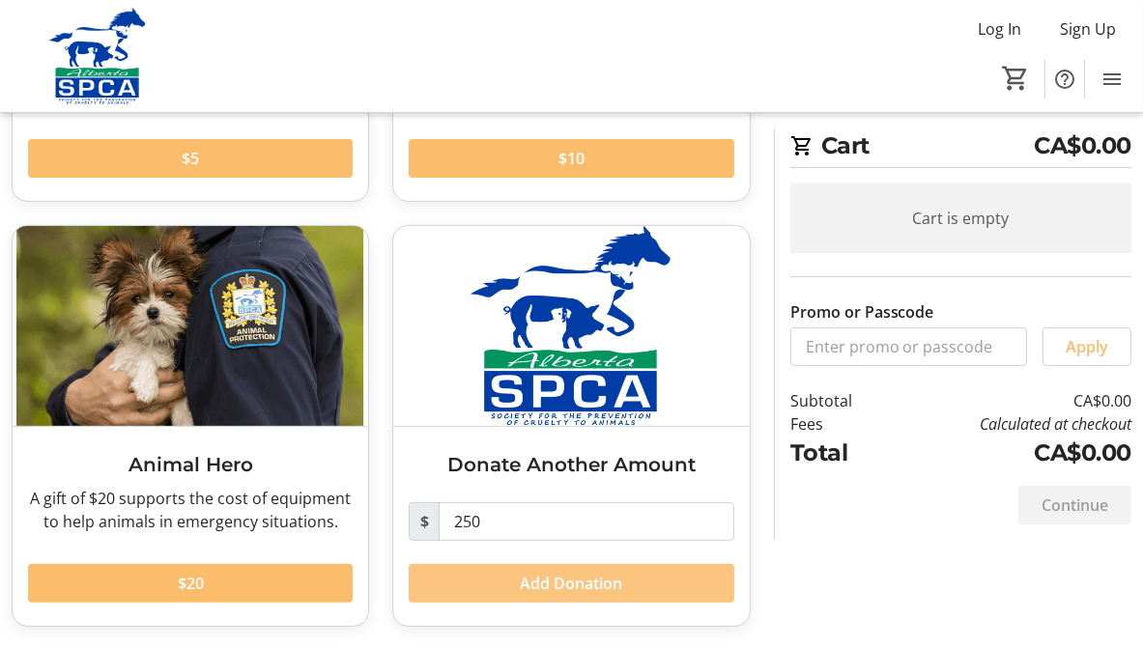
click at [580, 587] on span "Add Donation" at bounding box center [571, 583] width 102 height 23
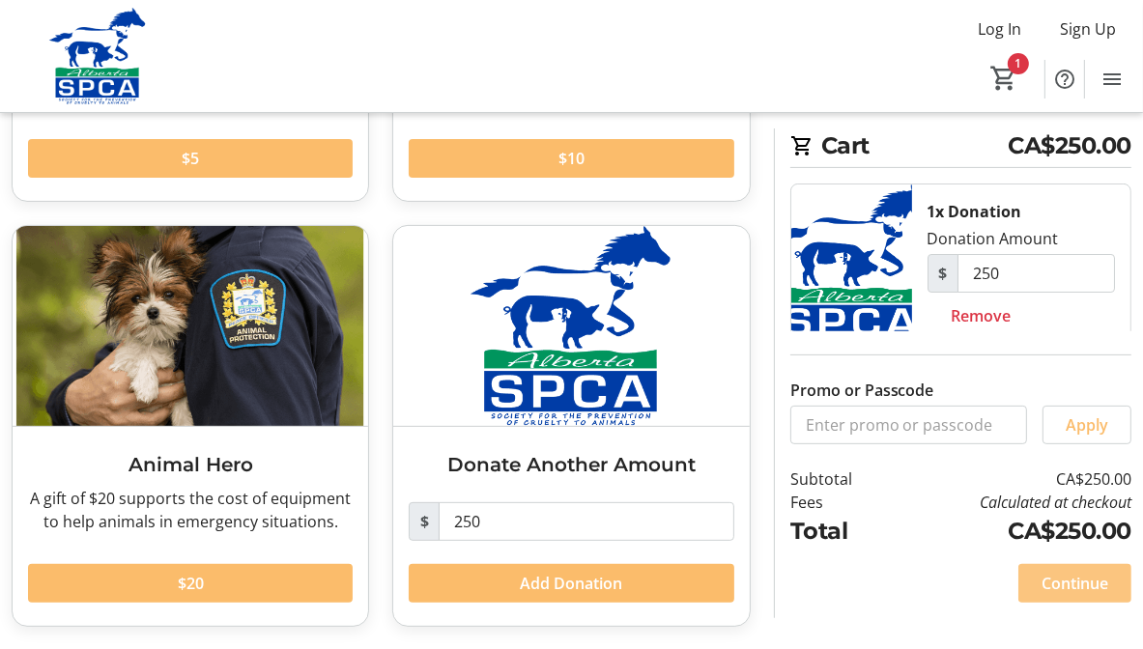
click at [1078, 582] on span "Continue" at bounding box center [1074, 583] width 67 height 23
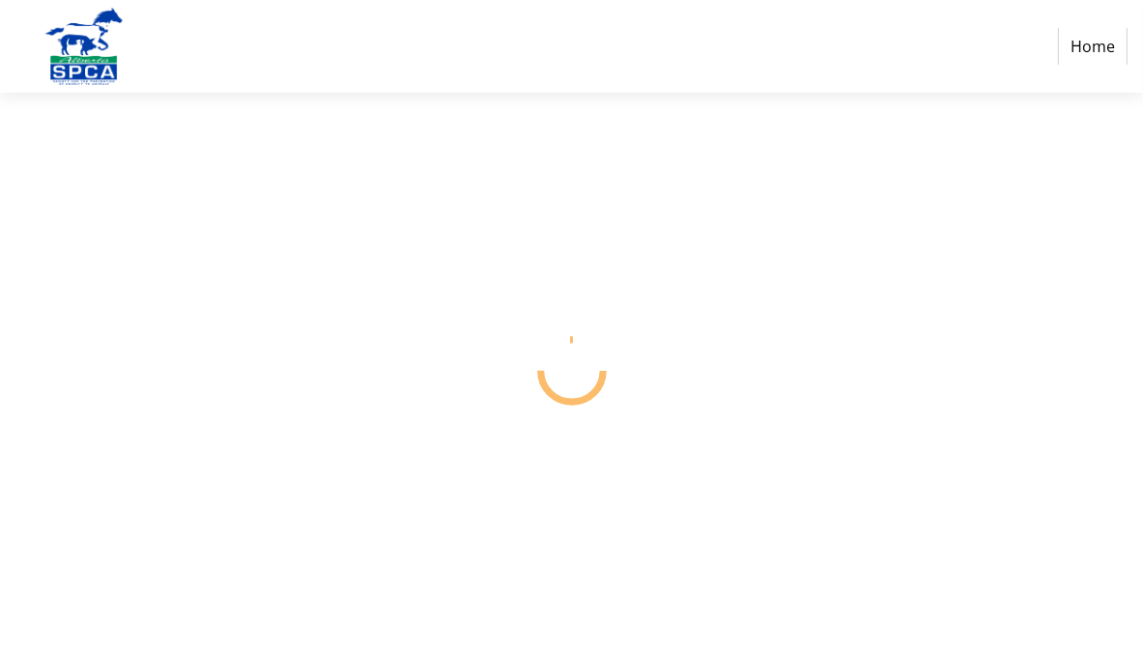
select select "CA"
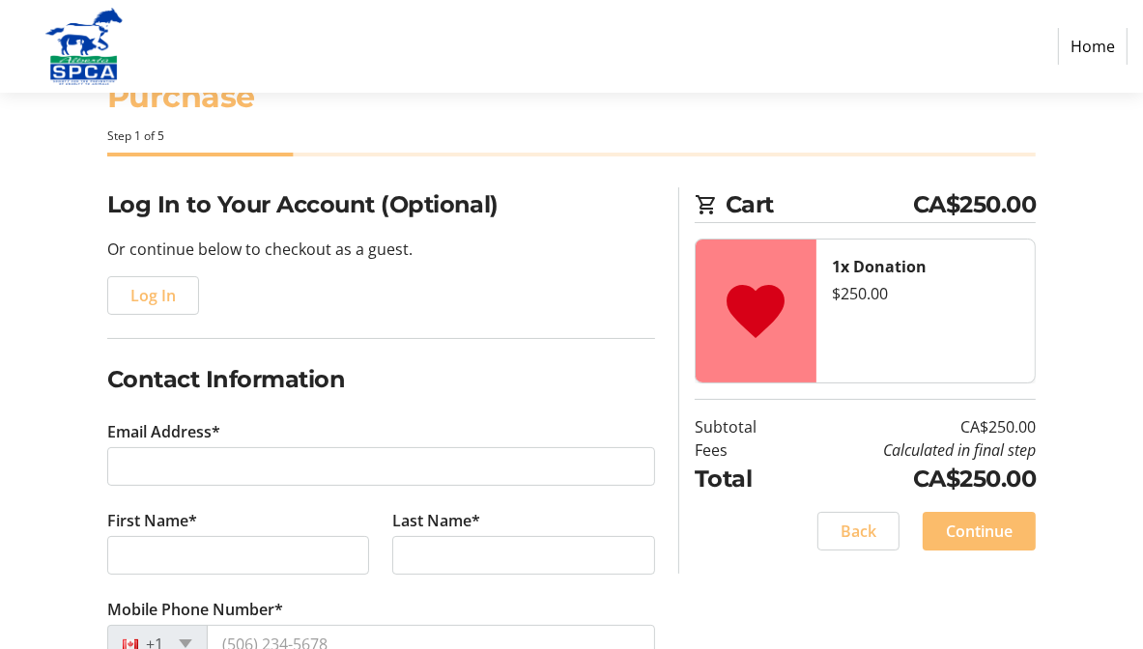
scroll to position [97, 0]
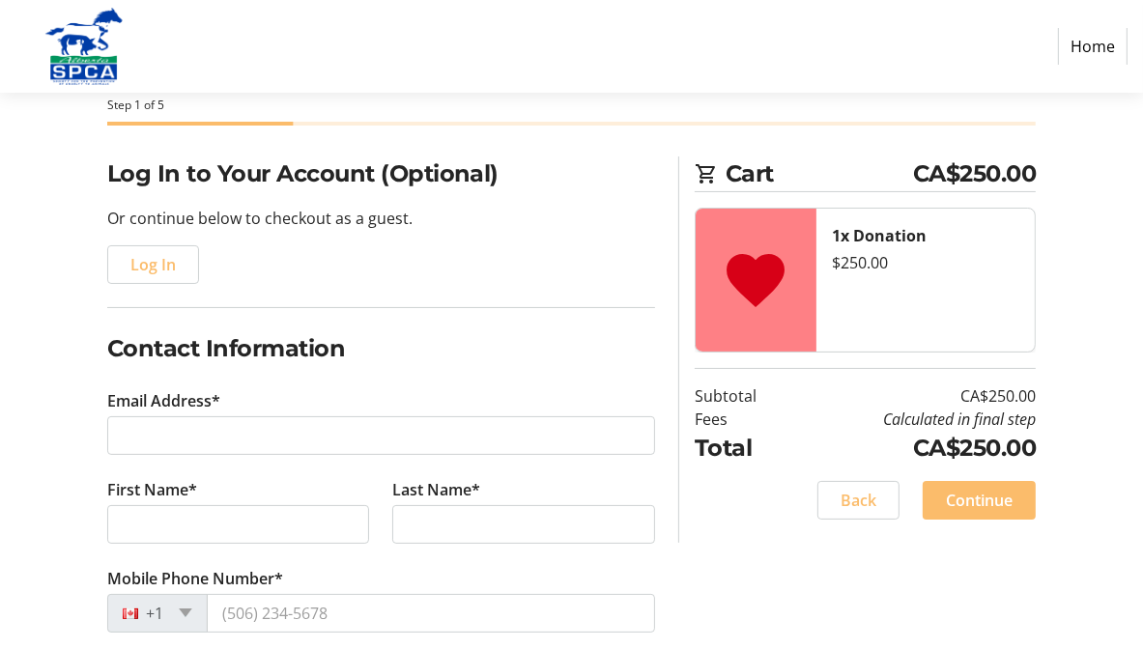
click at [148, 414] on tr-form-field "Email Address*" at bounding box center [381, 433] width 549 height 89
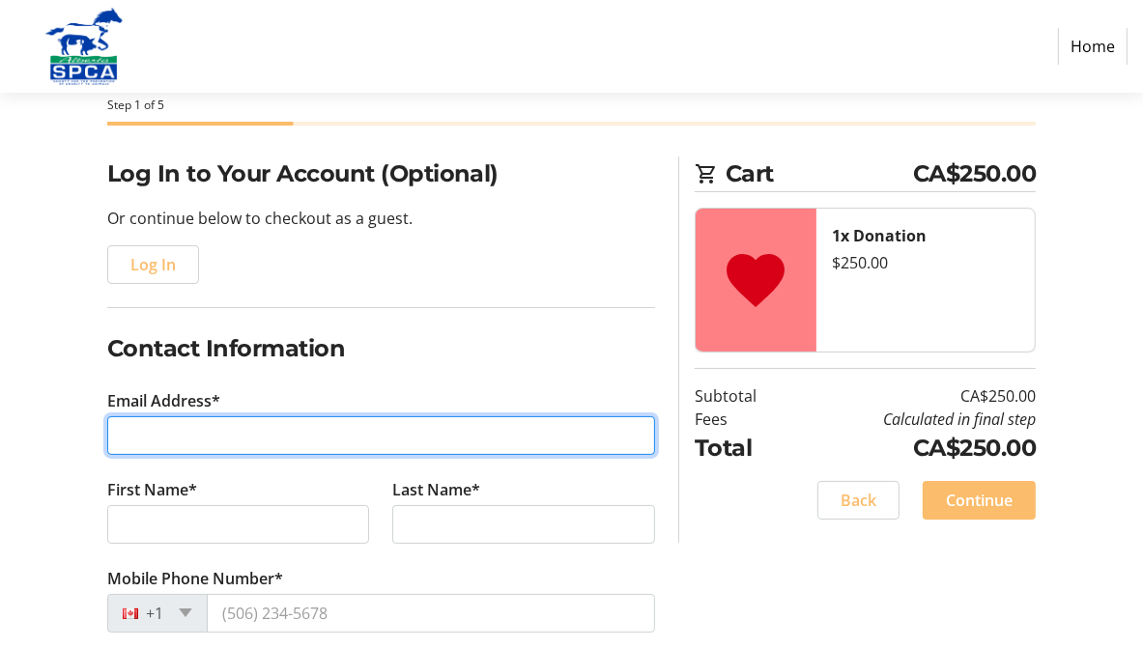
click at [143, 439] on input "Email Address*" at bounding box center [381, 435] width 549 height 39
type input "[PERSON_NAME][EMAIL_ADDRESS][DOMAIN_NAME]"
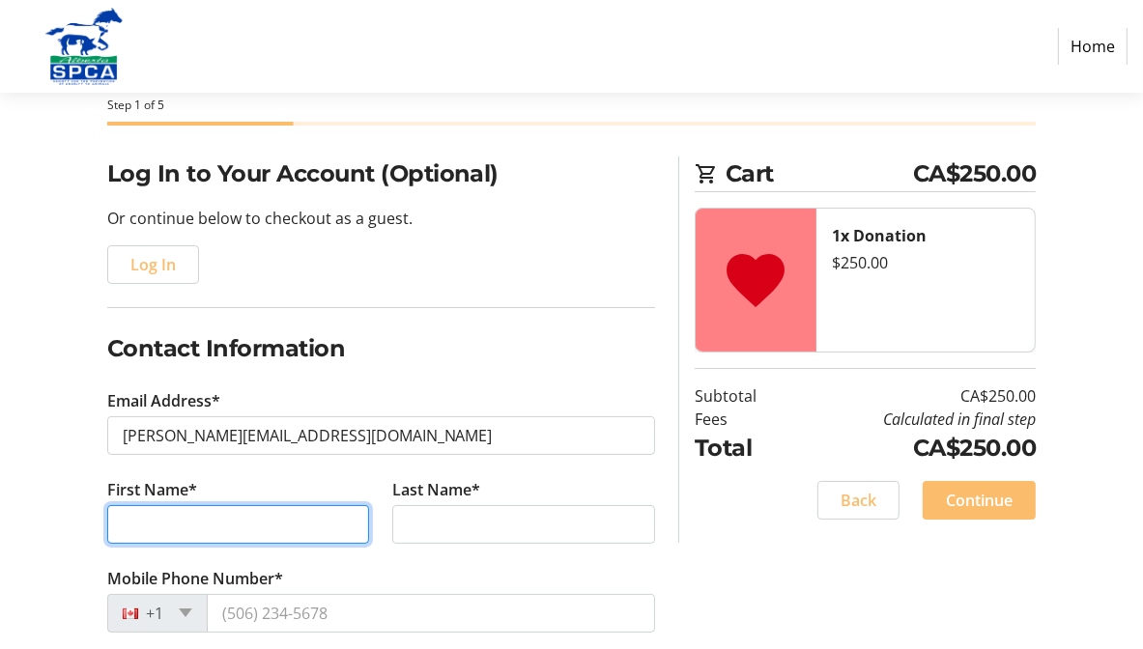
type input "[PERSON_NAME]"
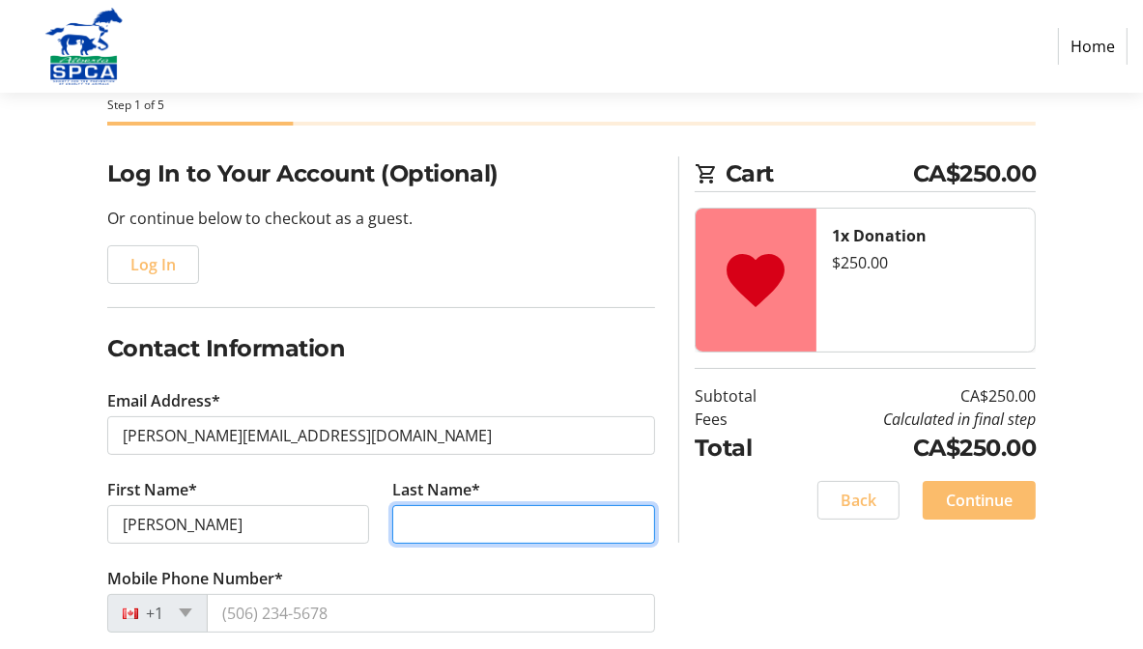
type input "[PERSON_NAME]"
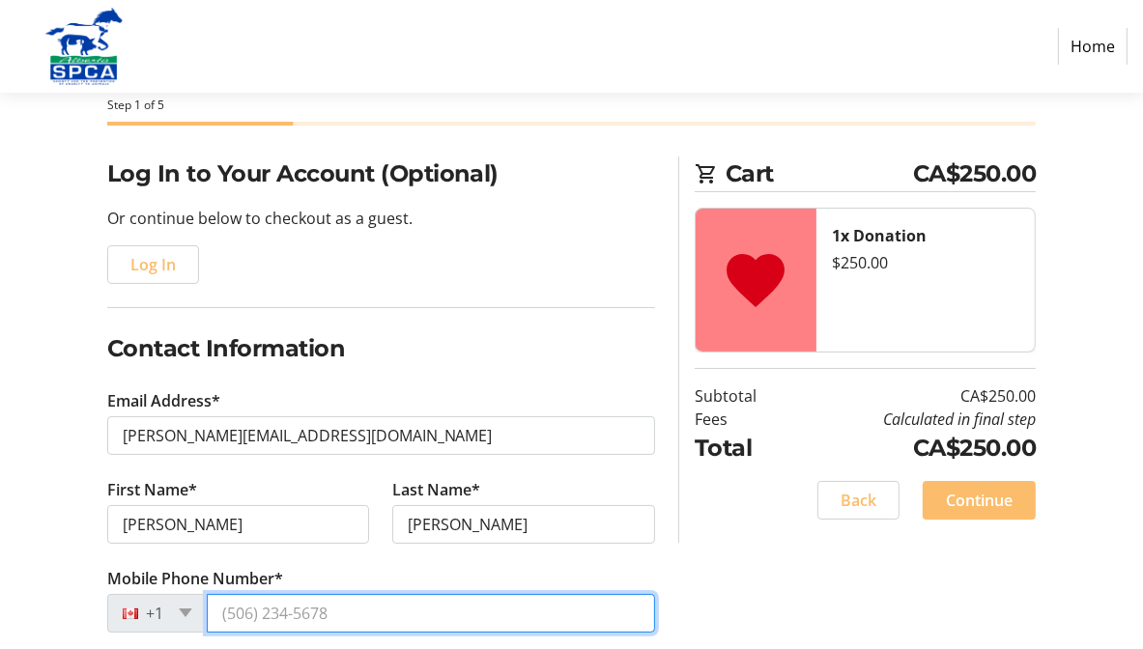
type input "[PHONE_NUMBER]"
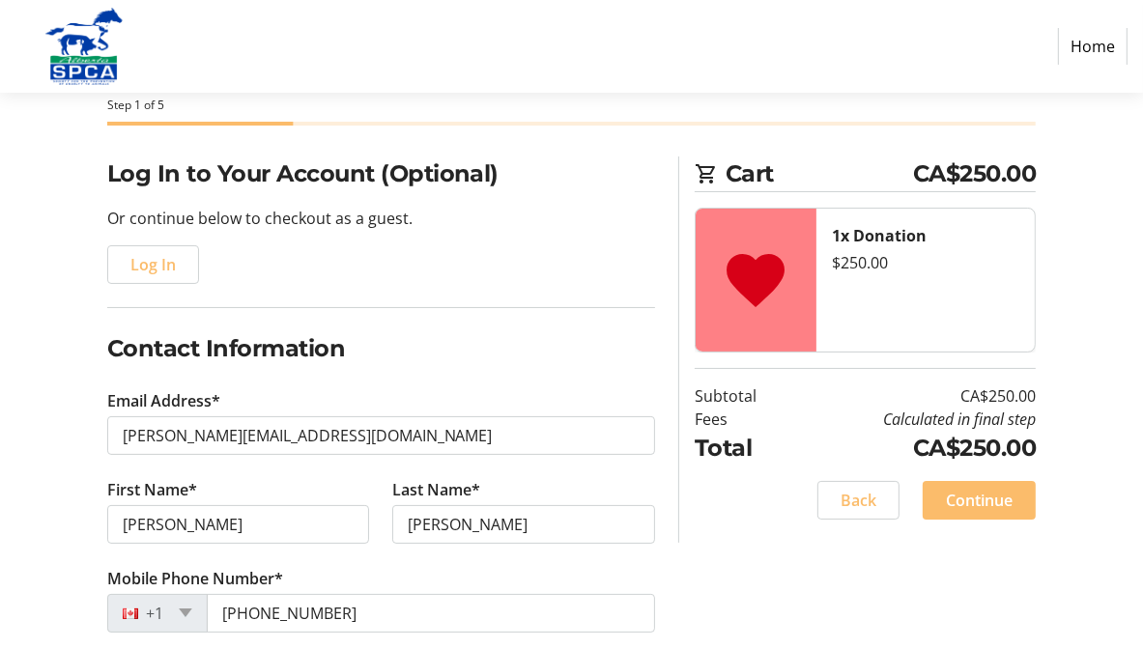
type input "[STREET_ADDRESS][PERSON_NAME]"
type input "Whitecourt"
select select "AB"
type input "T7S 1H4"
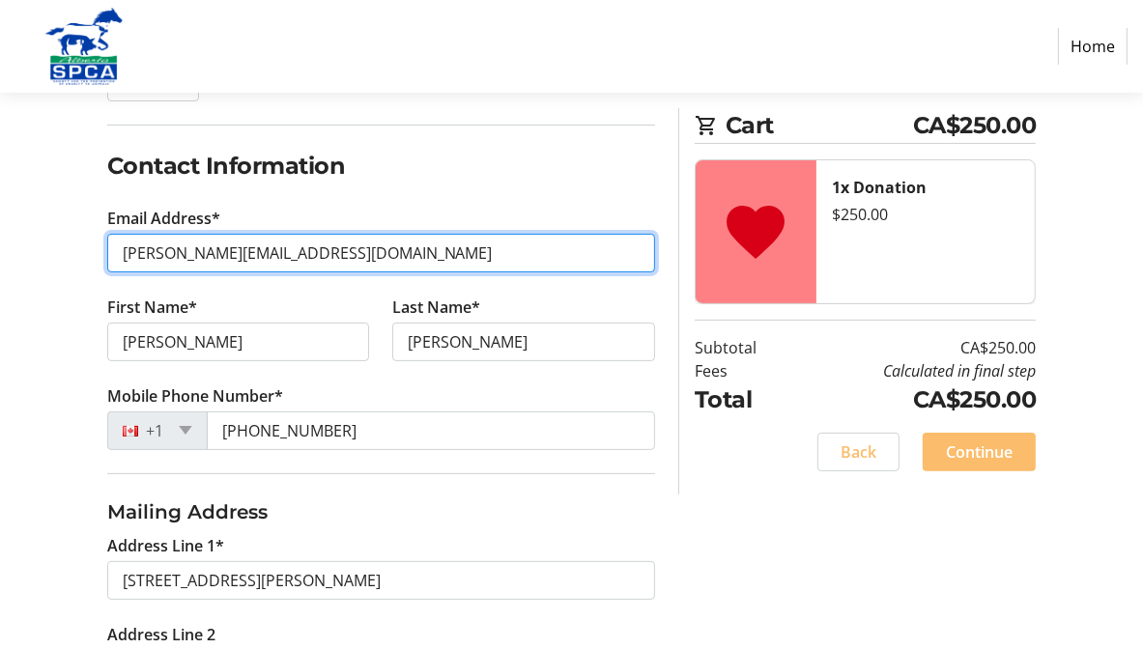
scroll to position [290, 0]
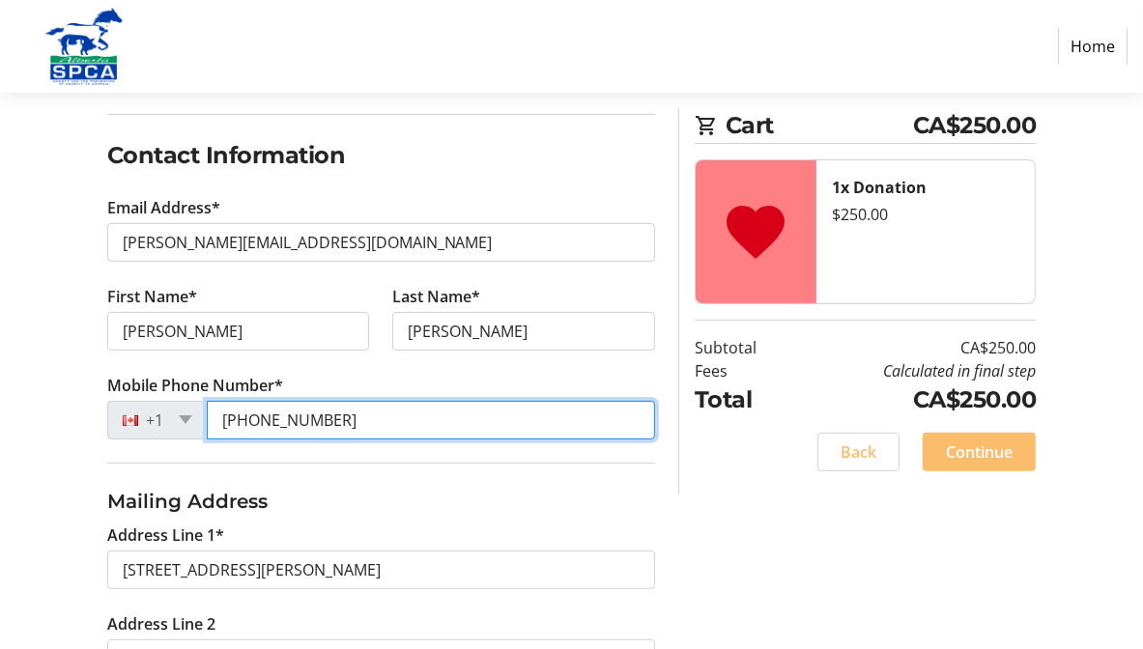
click at [390, 412] on input "[PHONE_NUMBER]" at bounding box center [431, 420] width 449 height 39
type input "[PHONE_NUMBER]"
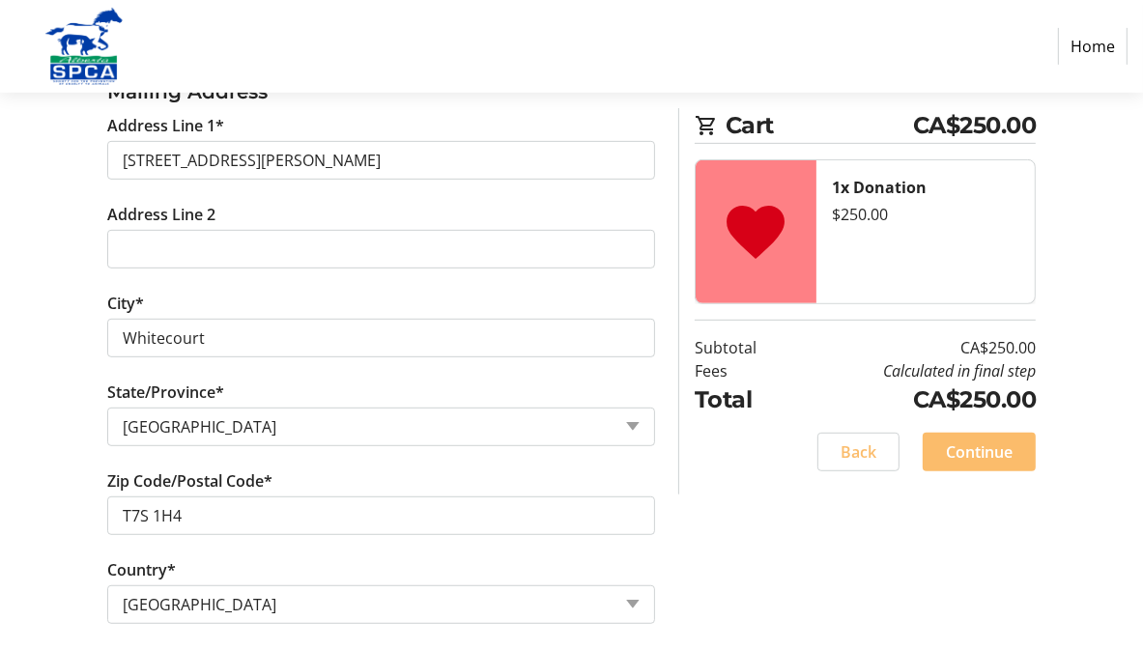
scroll to position [716, 0]
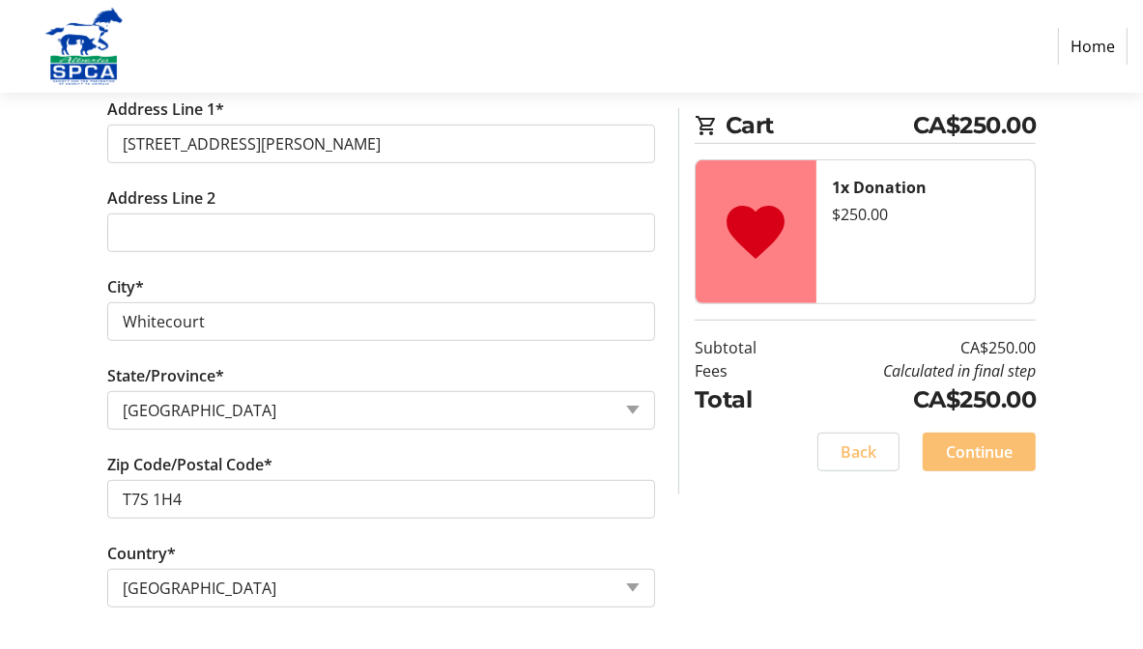
click at [969, 455] on span "Continue" at bounding box center [979, 451] width 67 height 23
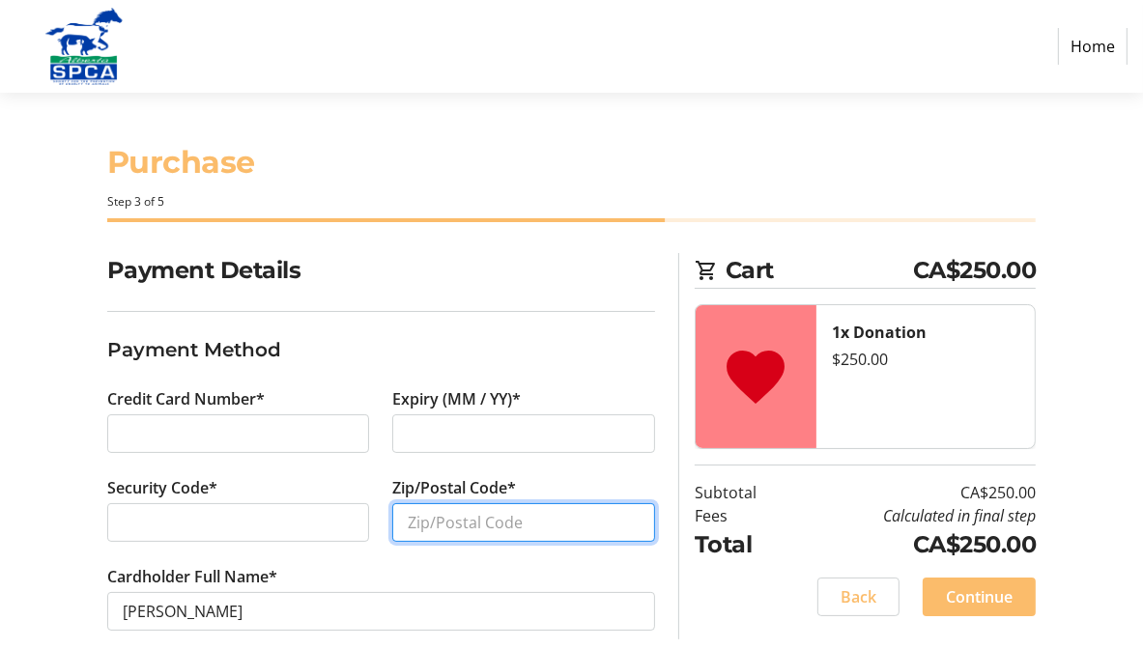
click at [473, 531] on input "Zip/Postal Code*" at bounding box center [523, 522] width 263 height 39
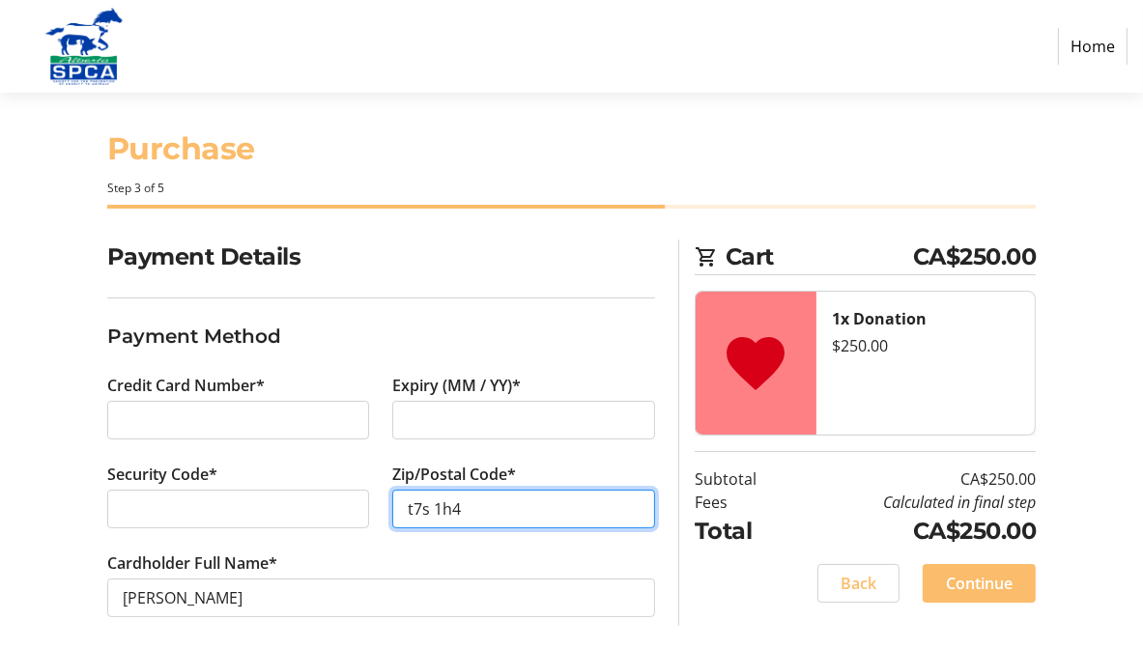
scroll to position [26, 0]
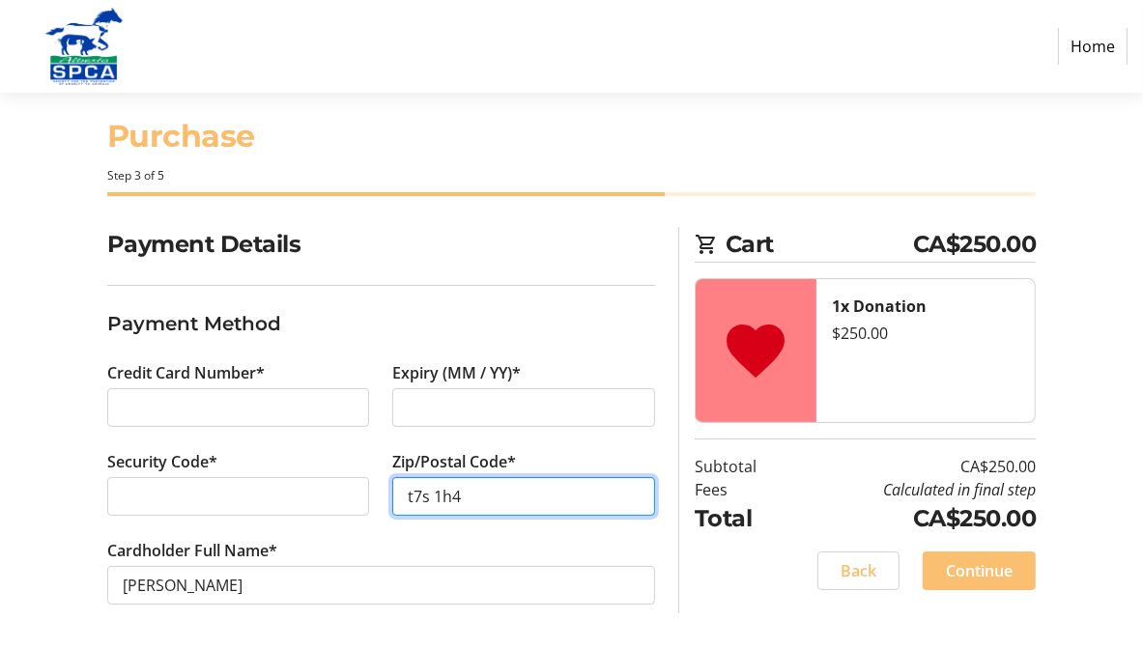
type input "t7s 1h4"
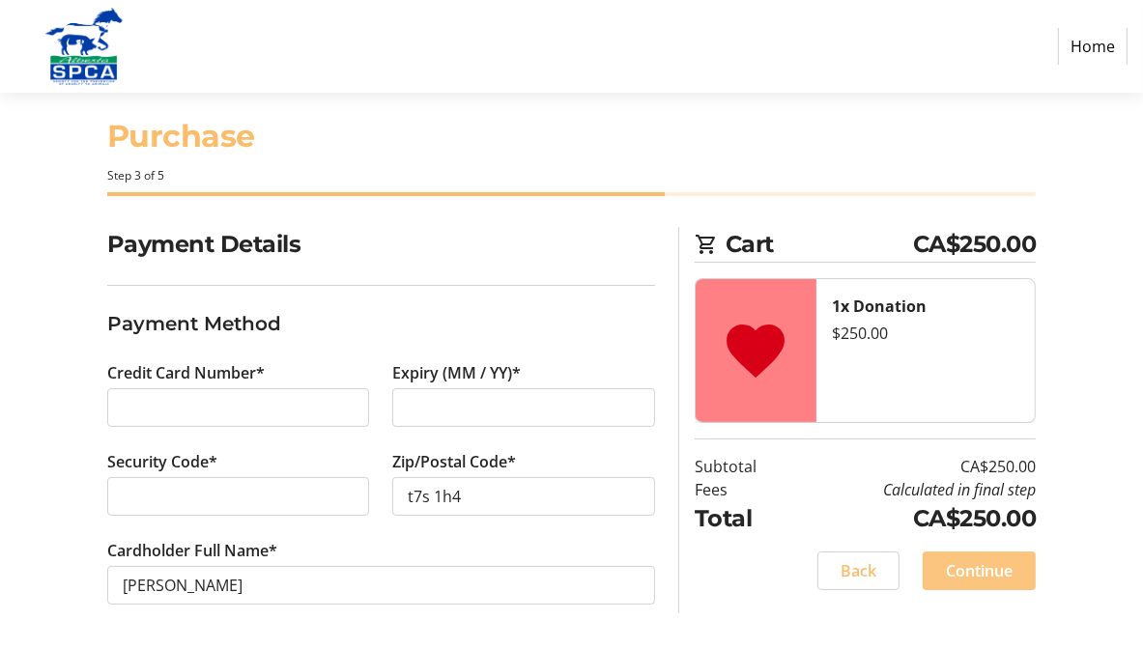
click at [950, 564] on span "Continue" at bounding box center [979, 570] width 67 height 23
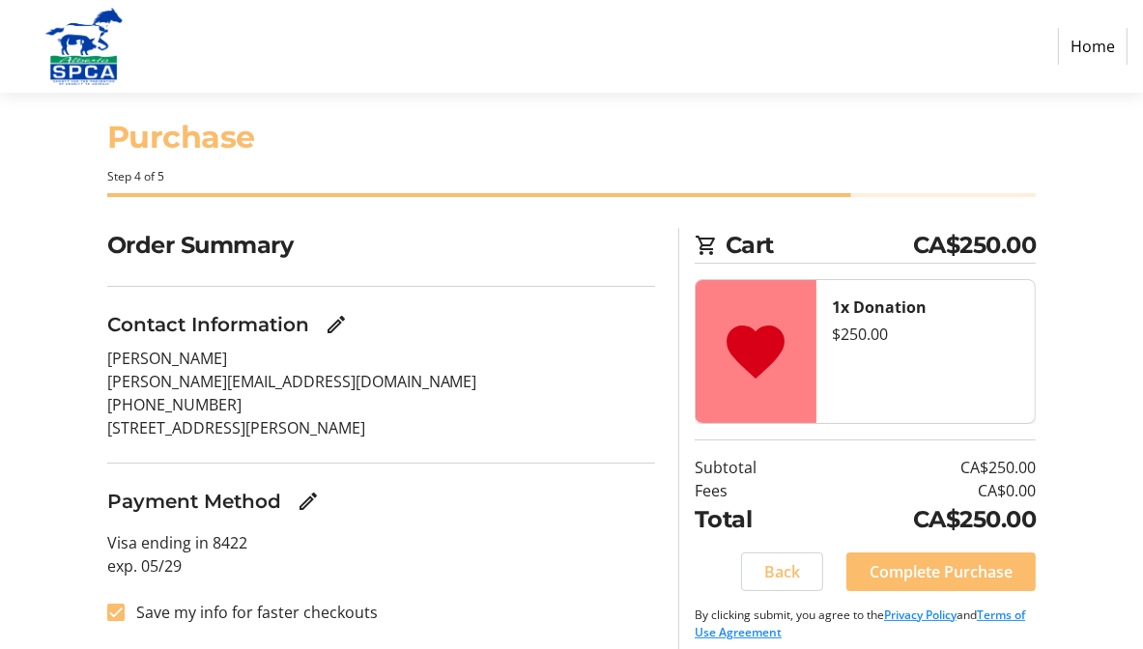
scroll to position [39, 0]
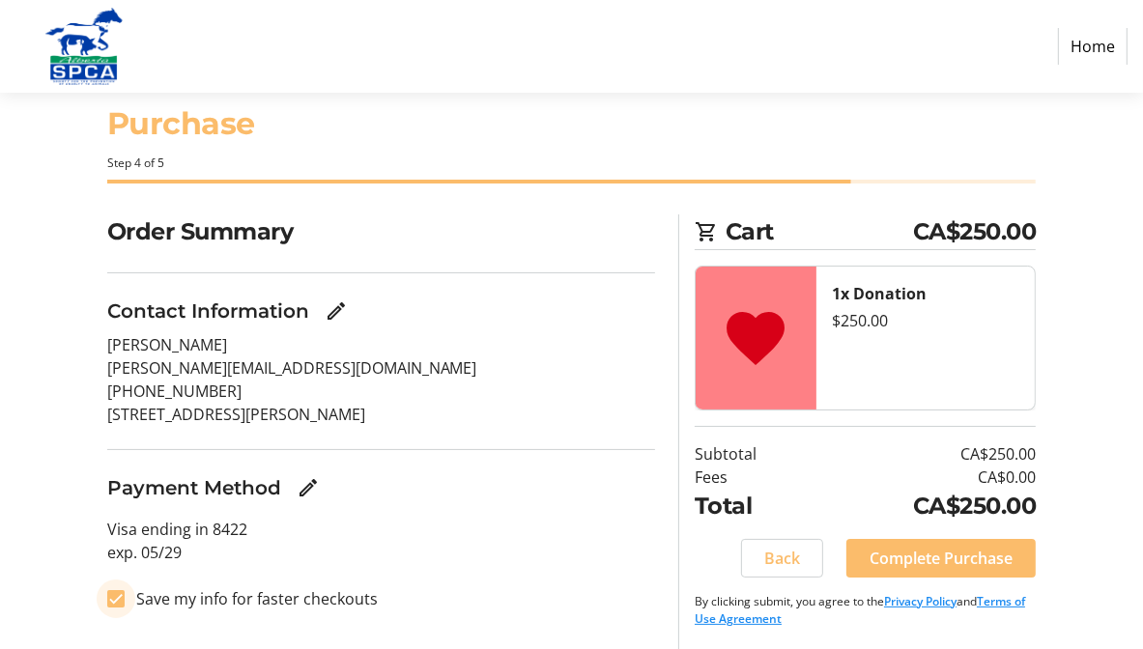
click at [120, 599] on input "Save my info for faster checkouts" at bounding box center [115, 598] width 17 height 17
checkbox input "false"
click at [928, 556] on span "Complete Purchase" at bounding box center [940, 558] width 143 height 23
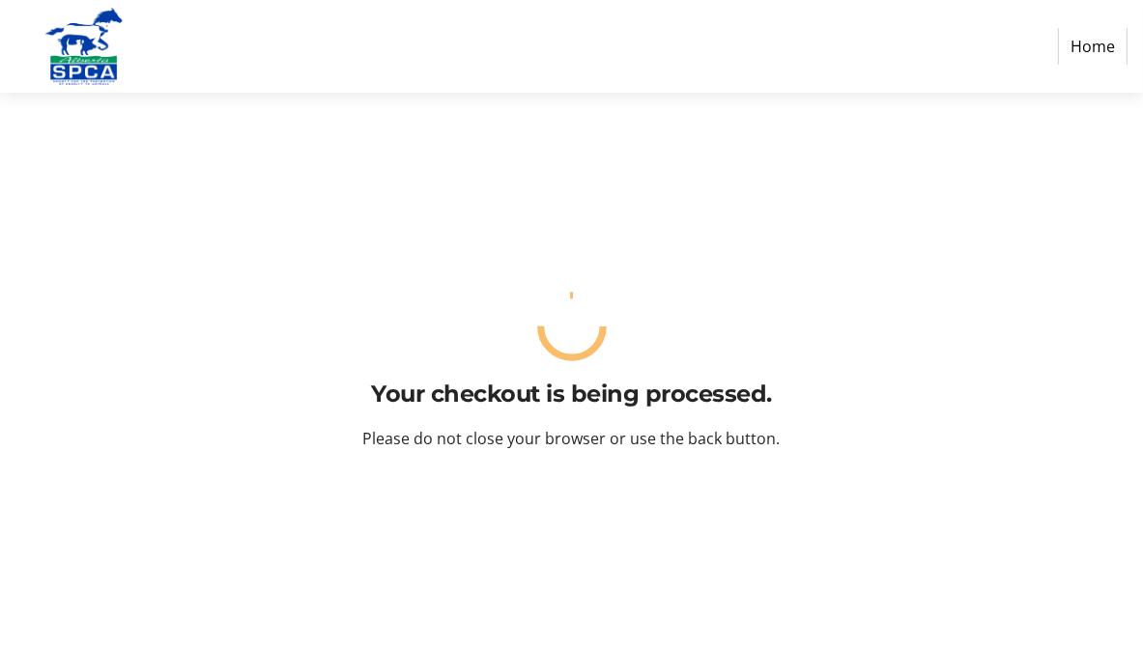
scroll to position [0, 0]
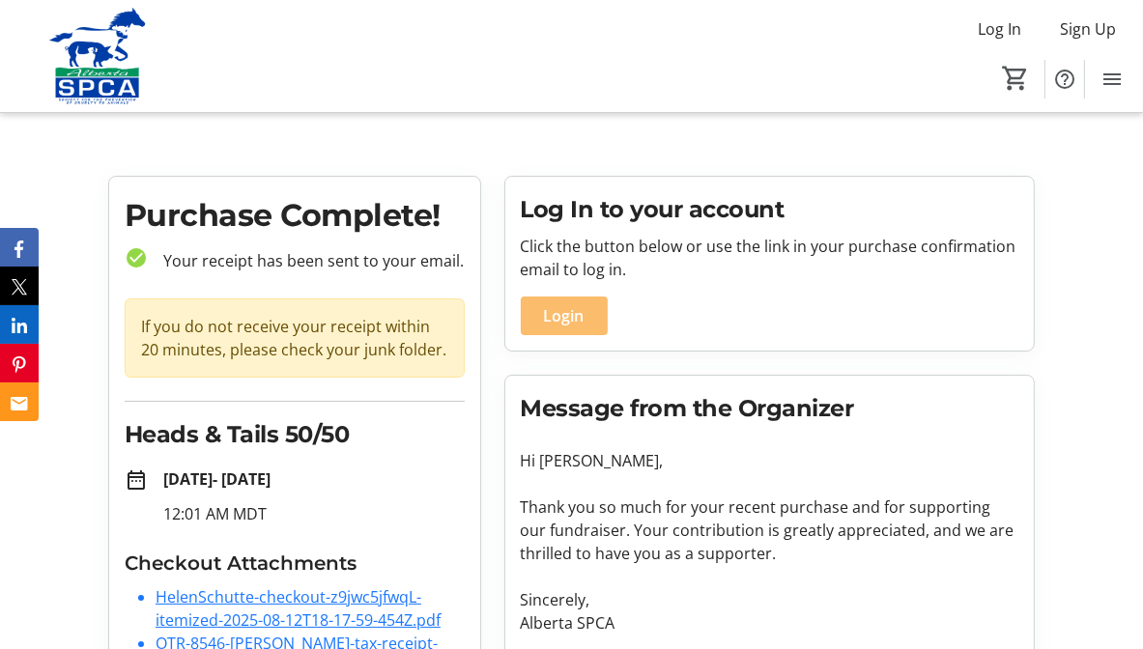
scroll to position [108, 0]
